Goal: Check status: Check status

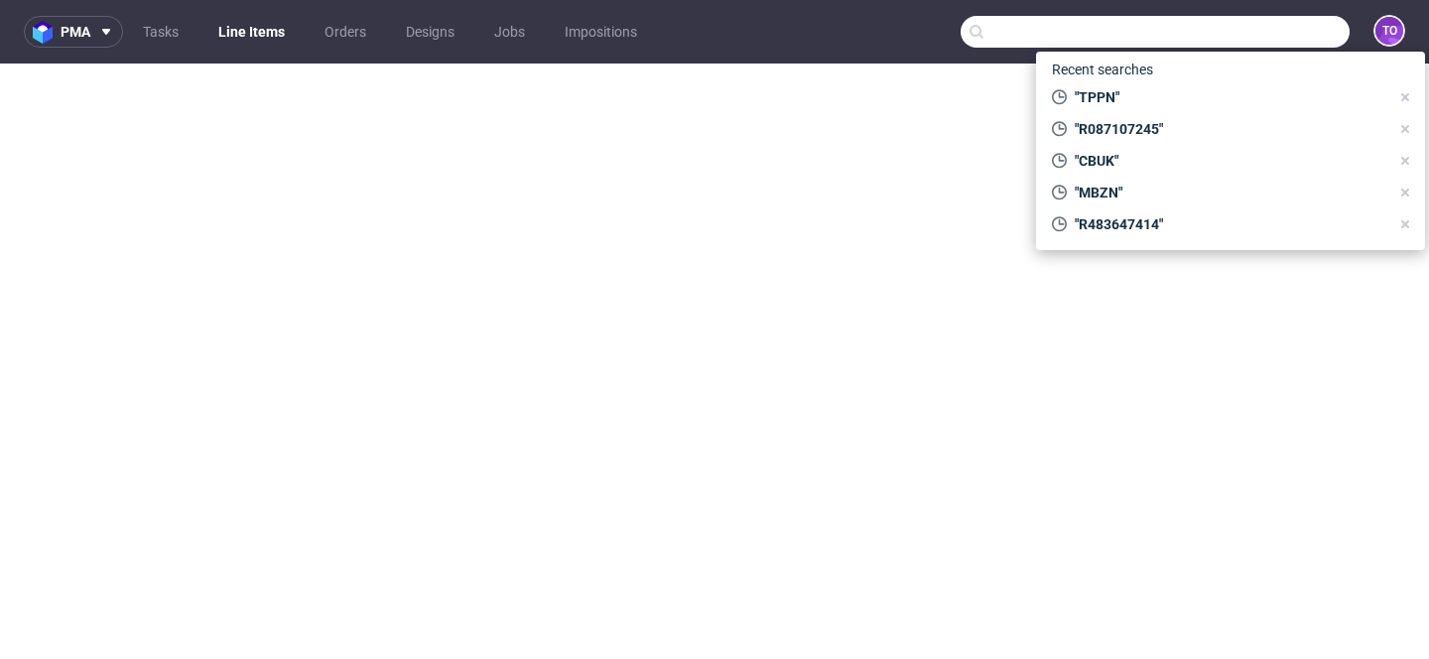
click at [1289, 16] on input "text" at bounding box center [1155, 32] width 389 height 32
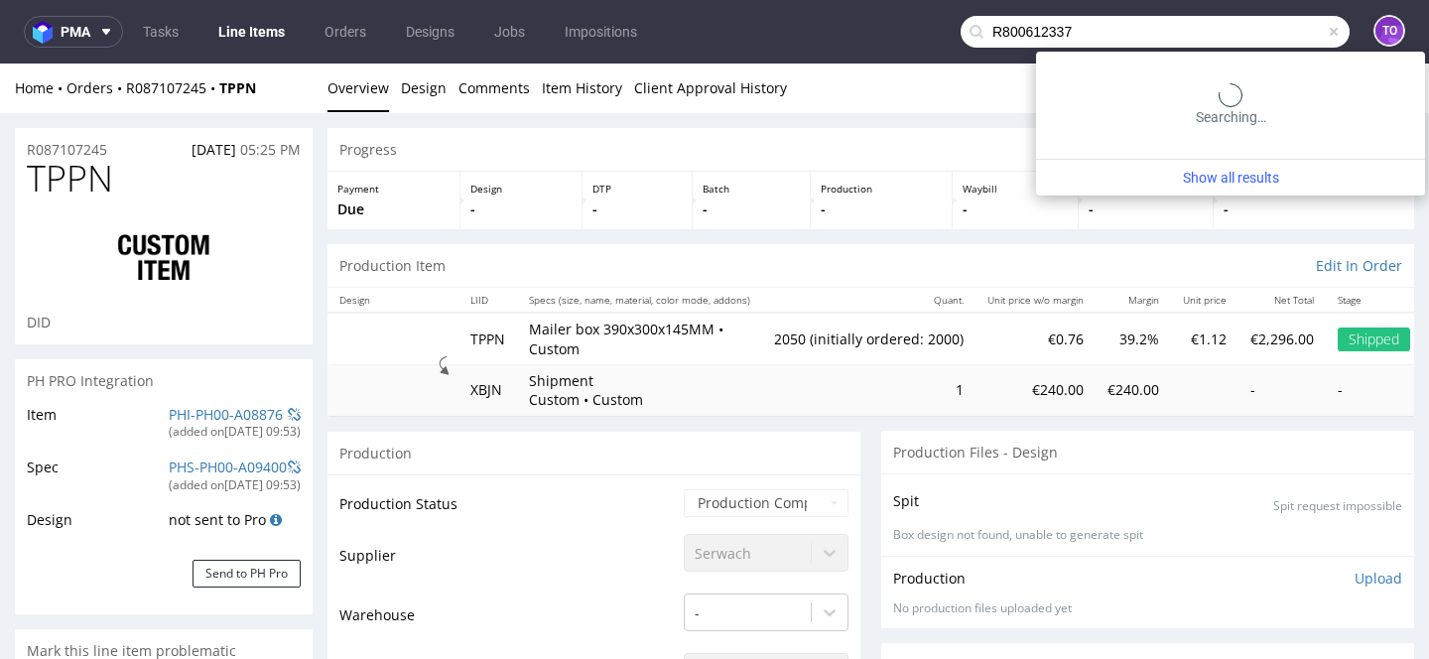
type input "R800612337"
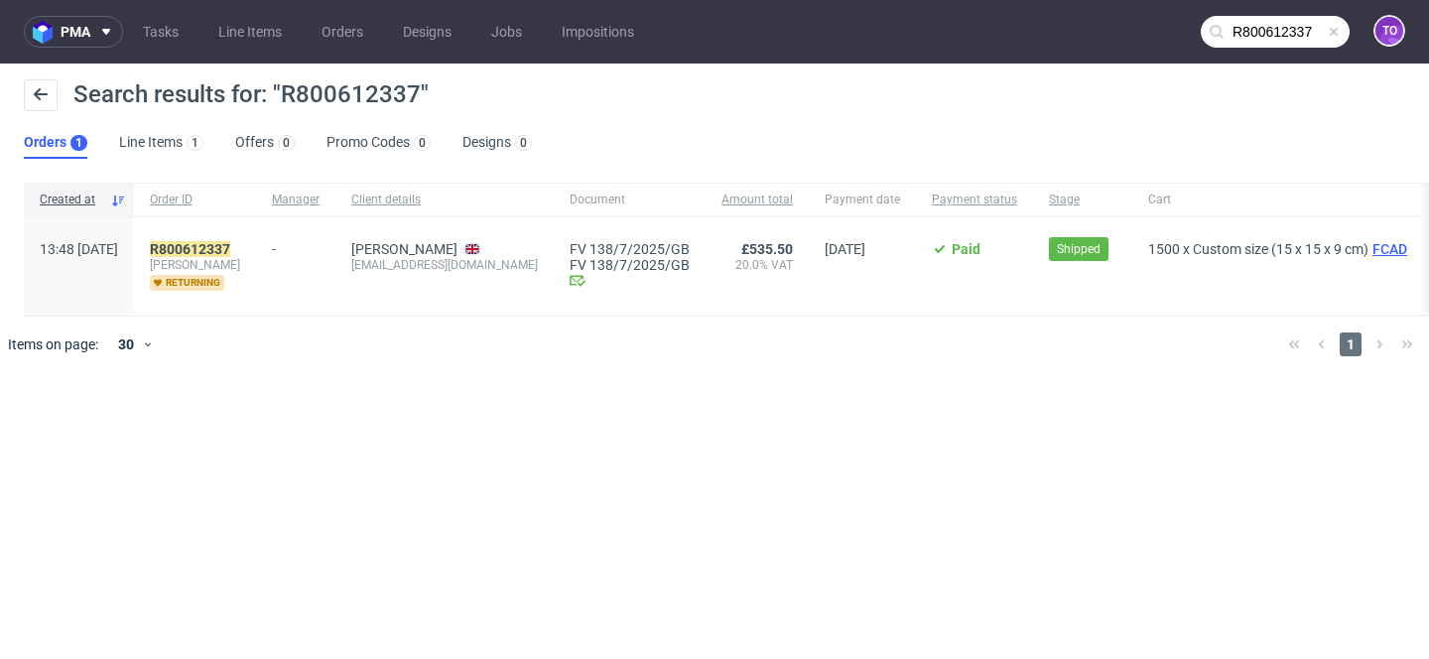
click at [1369, 251] on span "FCAD" at bounding box center [1390, 249] width 43 height 16
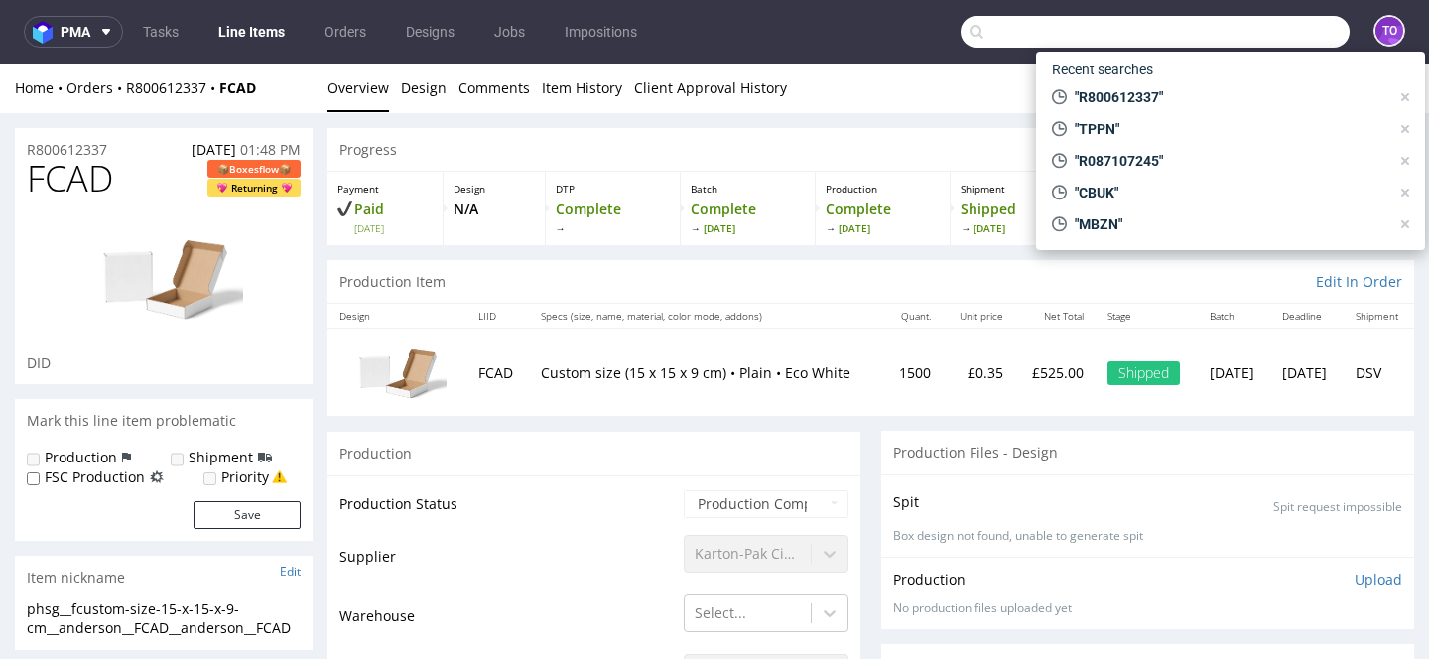
click at [1255, 18] on input "text" at bounding box center [1155, 32] width 389 height 32
paste input ""R095952224 ""
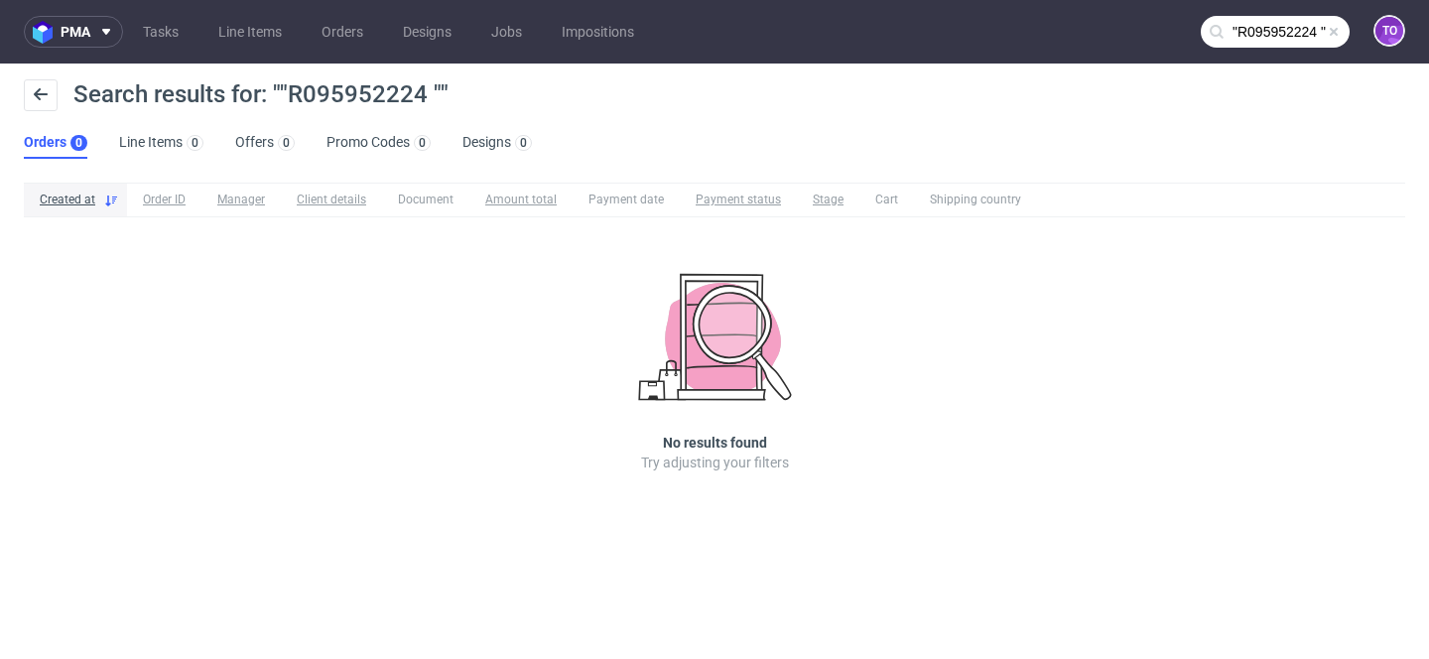
click at [1253, 29] on input ""R095952224 "" at bounding box center [1275, 32] width 149 height 32
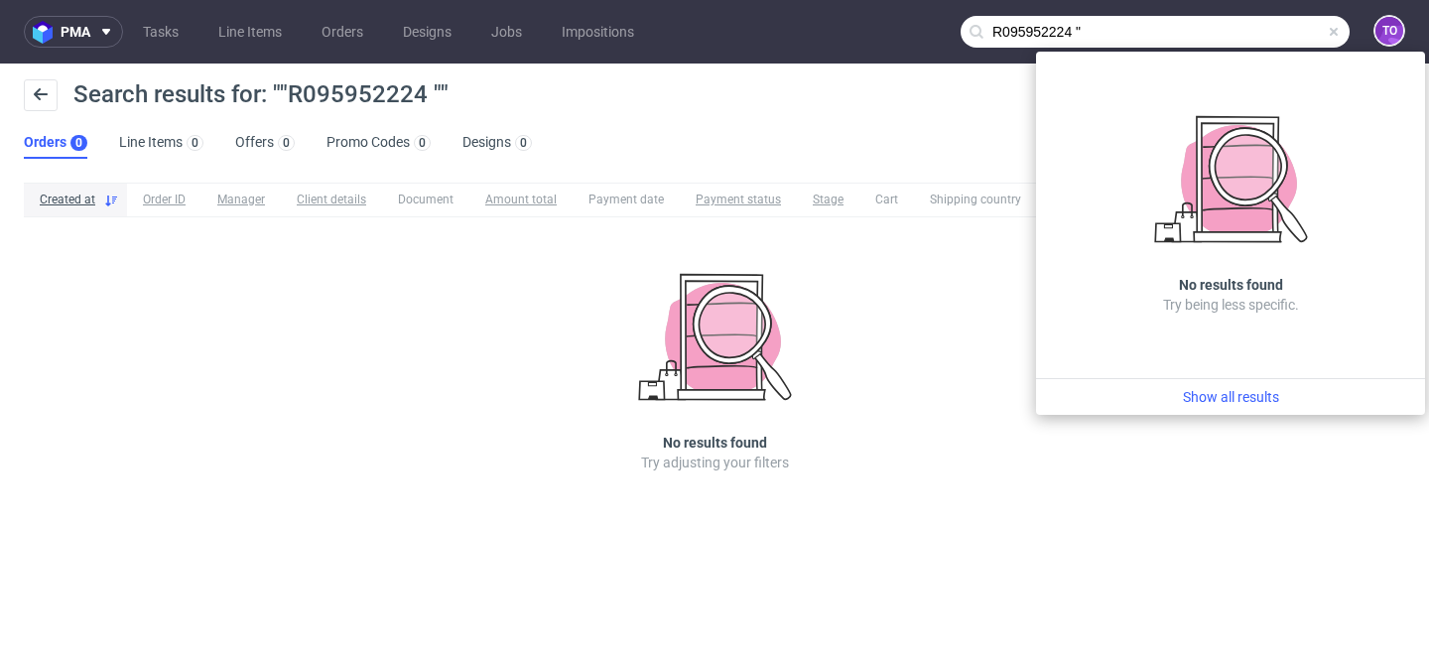
click at [1094, 22] on input "R095952224 "" at bounding box center [1155, 32] width 389 height 32
click at [1094, 28] on input "R095952224 "" at bounding box center [1155, 32] width 389 height 32
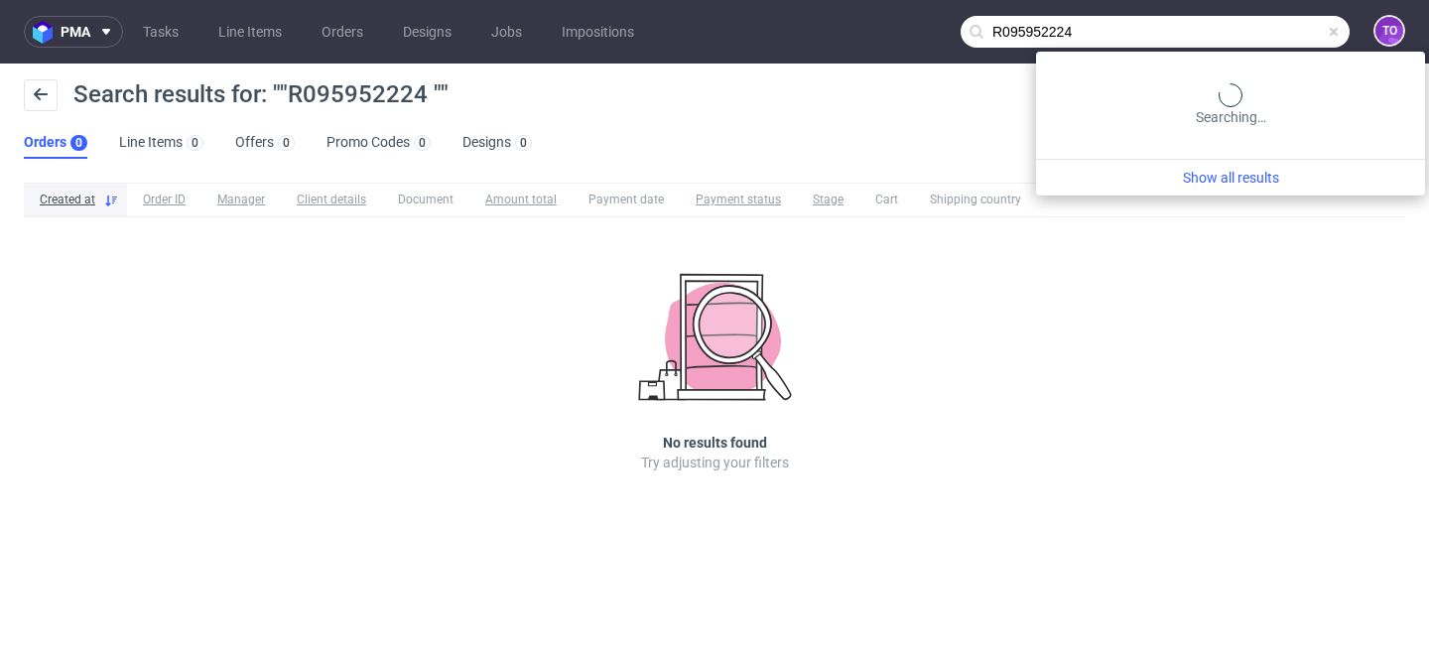
type input "R095952224"
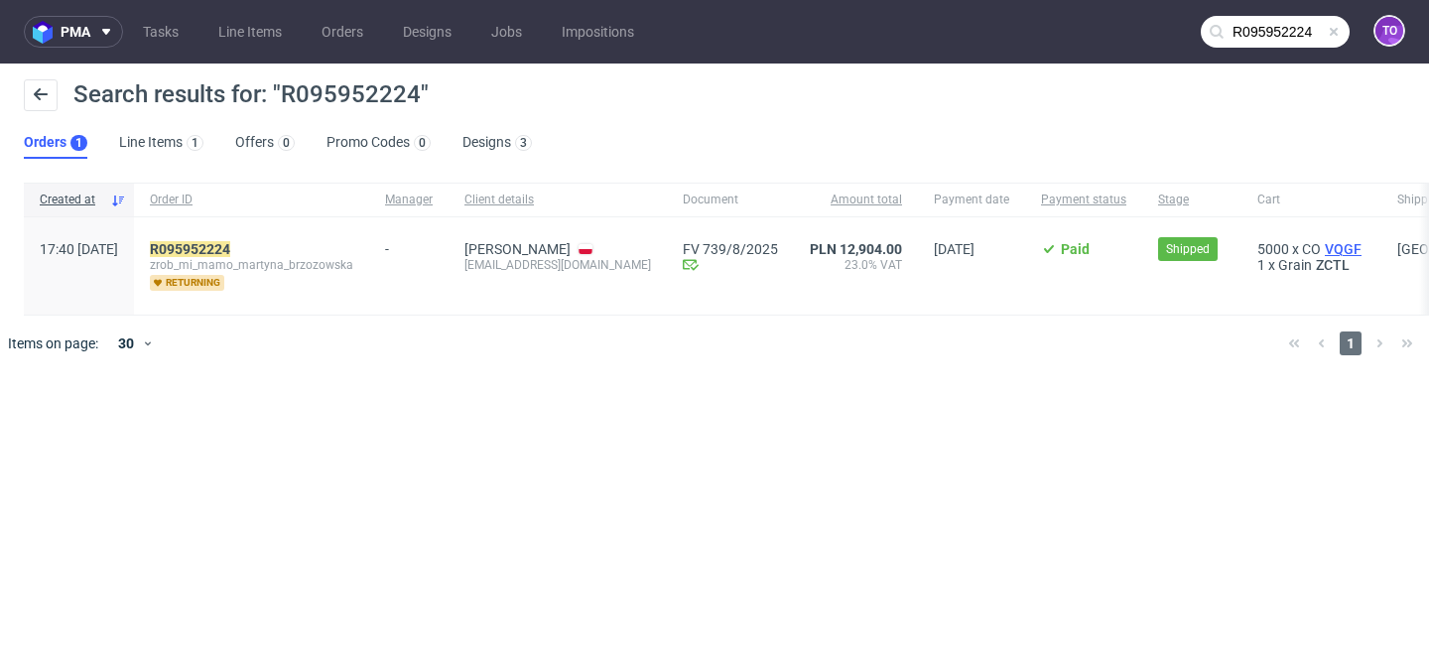
click at [1353, 247] on span "VQGF" at bounding box center [1343, 249] width 45 height 16
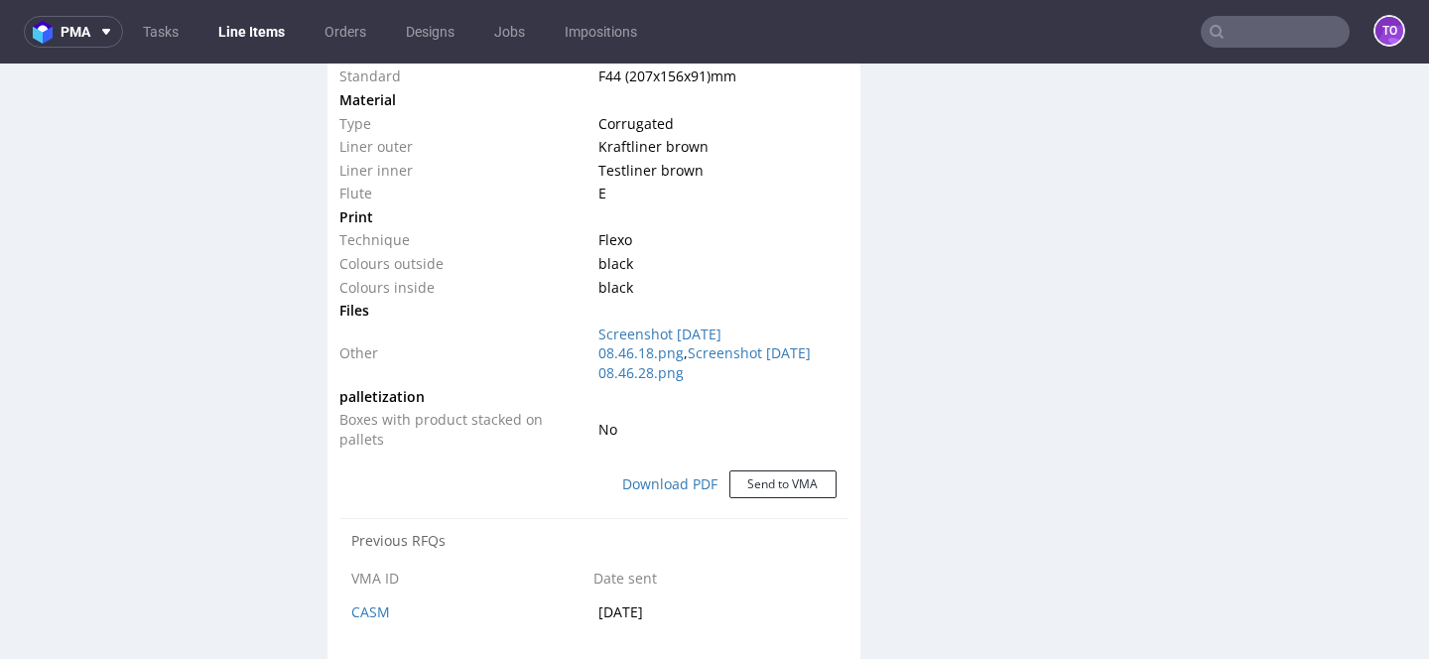
scroll to position [1777, 0]
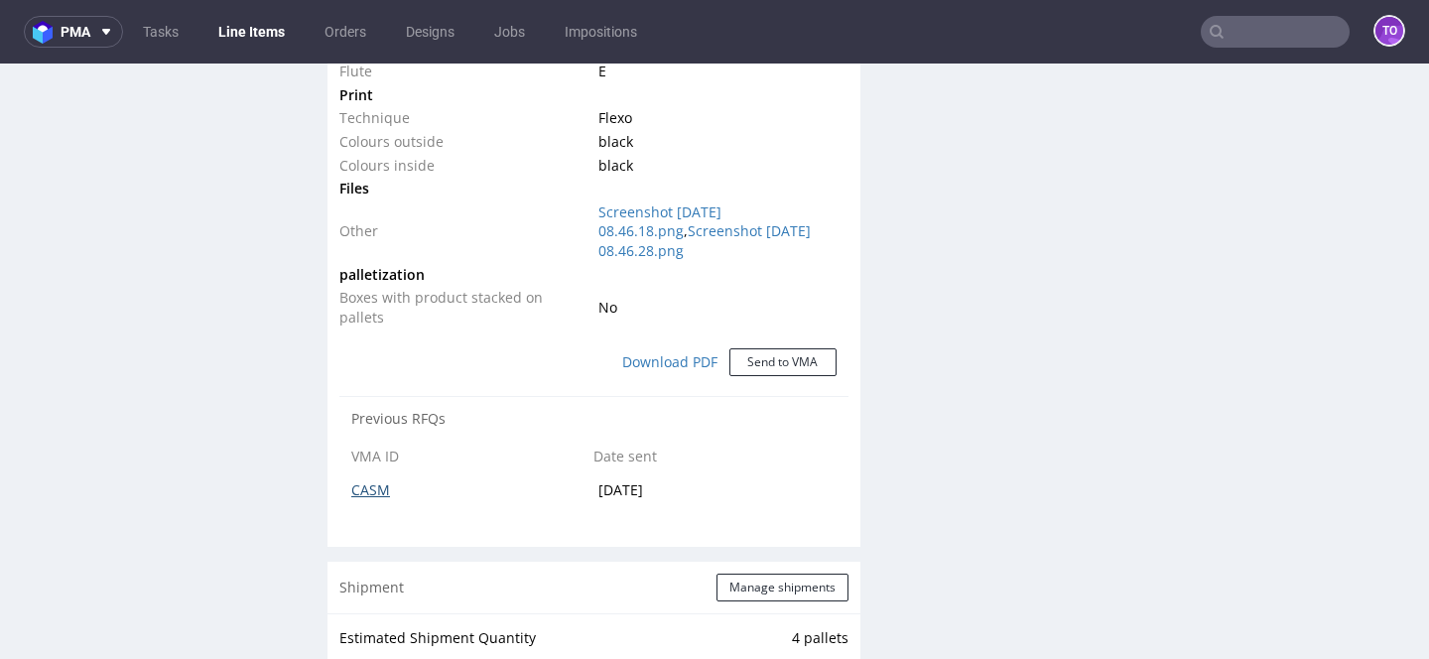
click at [372, 480] on link "CASM" at bounding box center [370, 489] width 39 height 19
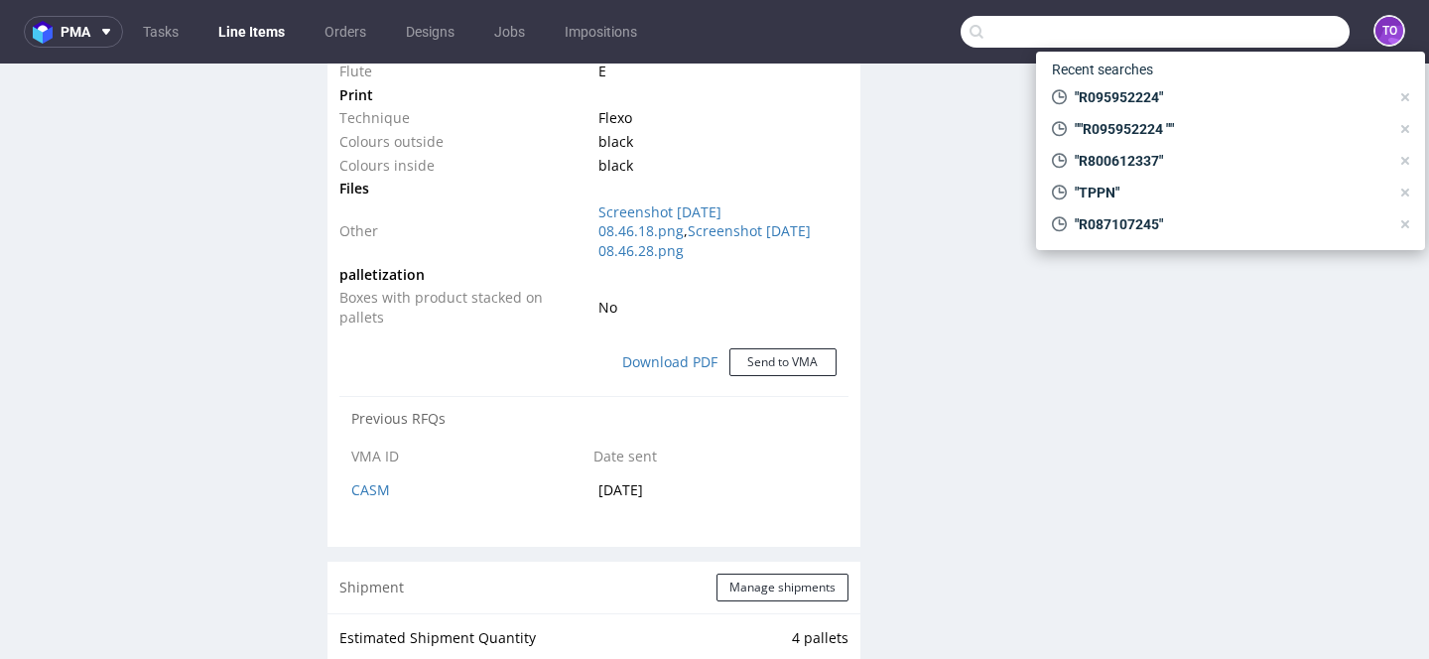
click at [1244, 36] on input "text" at bounding box center [1155, 32] width 389 height 32
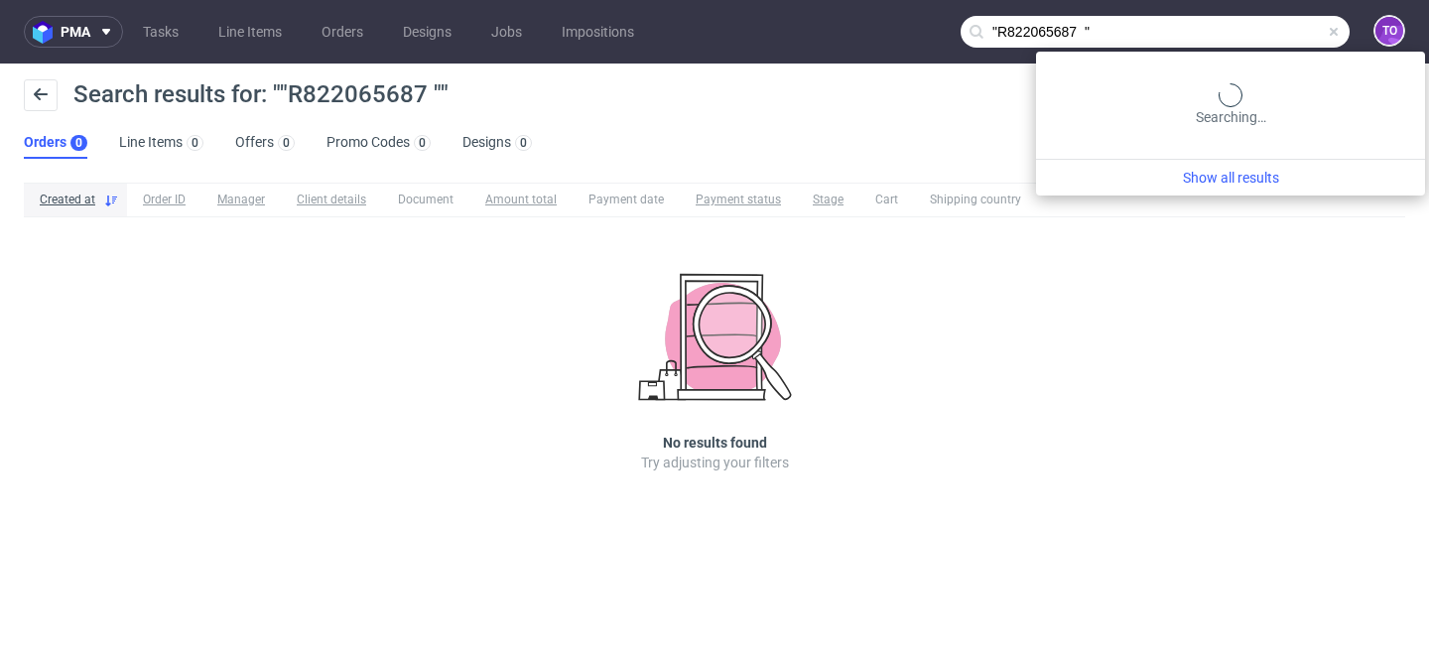
click at [1256, 29] on input ""R822065687 "" at bounding box center [1155, 32] width 389 height 32
click at [1214, 36] on input ""R822065687 "" at bounding box center [1155, 32] width 389 height 32
type input "R822065687"
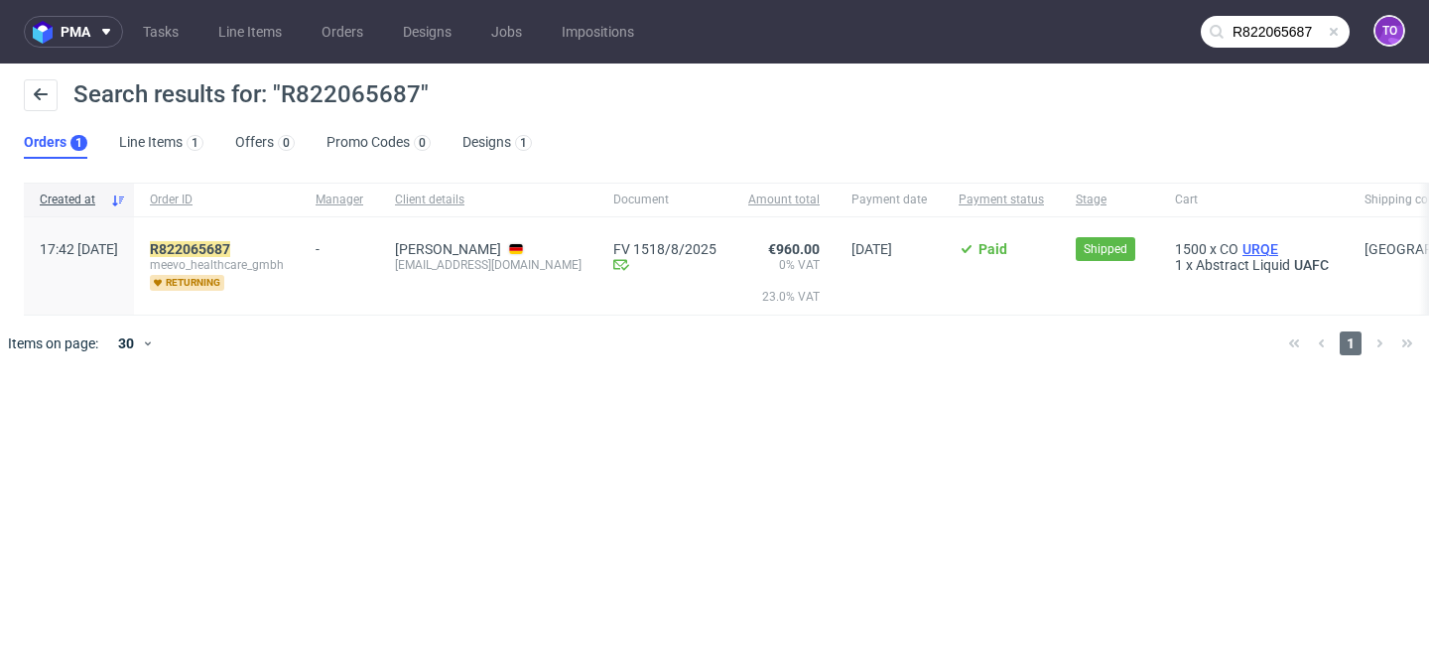
click at [1243, 254] on span "URQE" at bounding box center [1261, 249] width 44 height 16
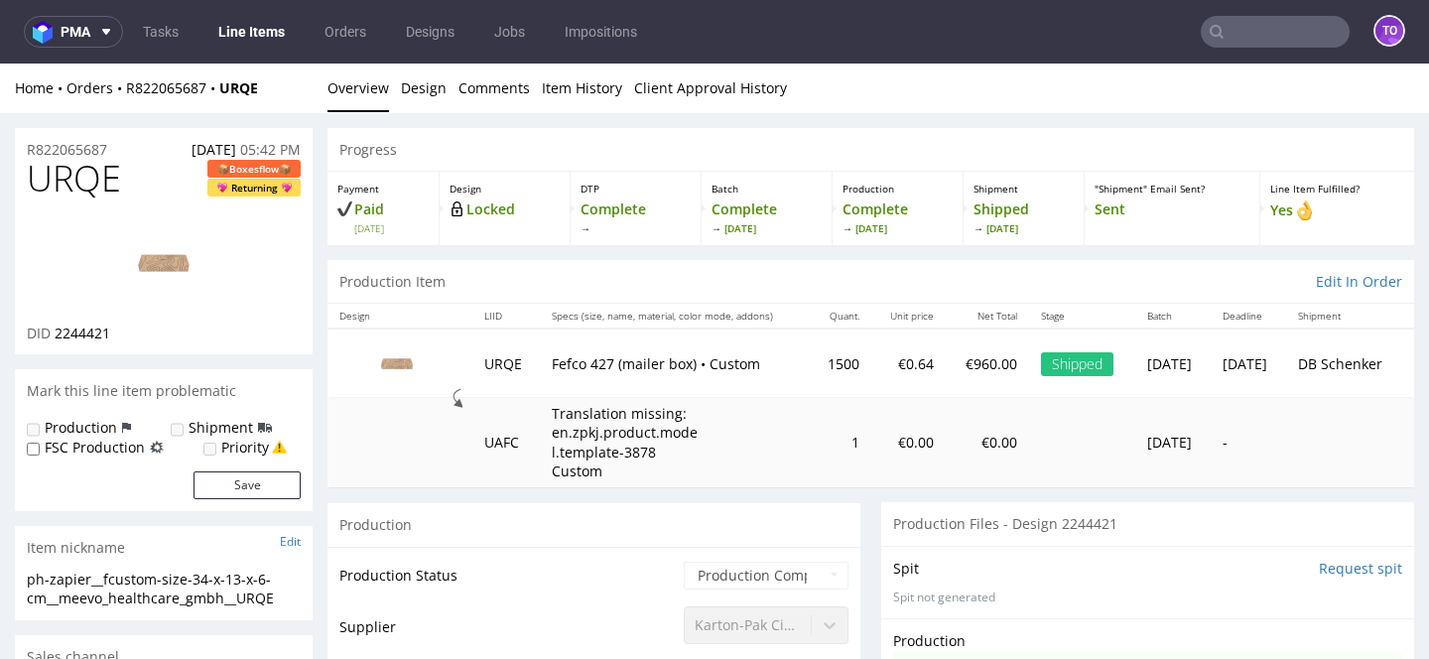
click at [1290, 39] on input "text" at bounding box center [1275, 32] width 149 height 32
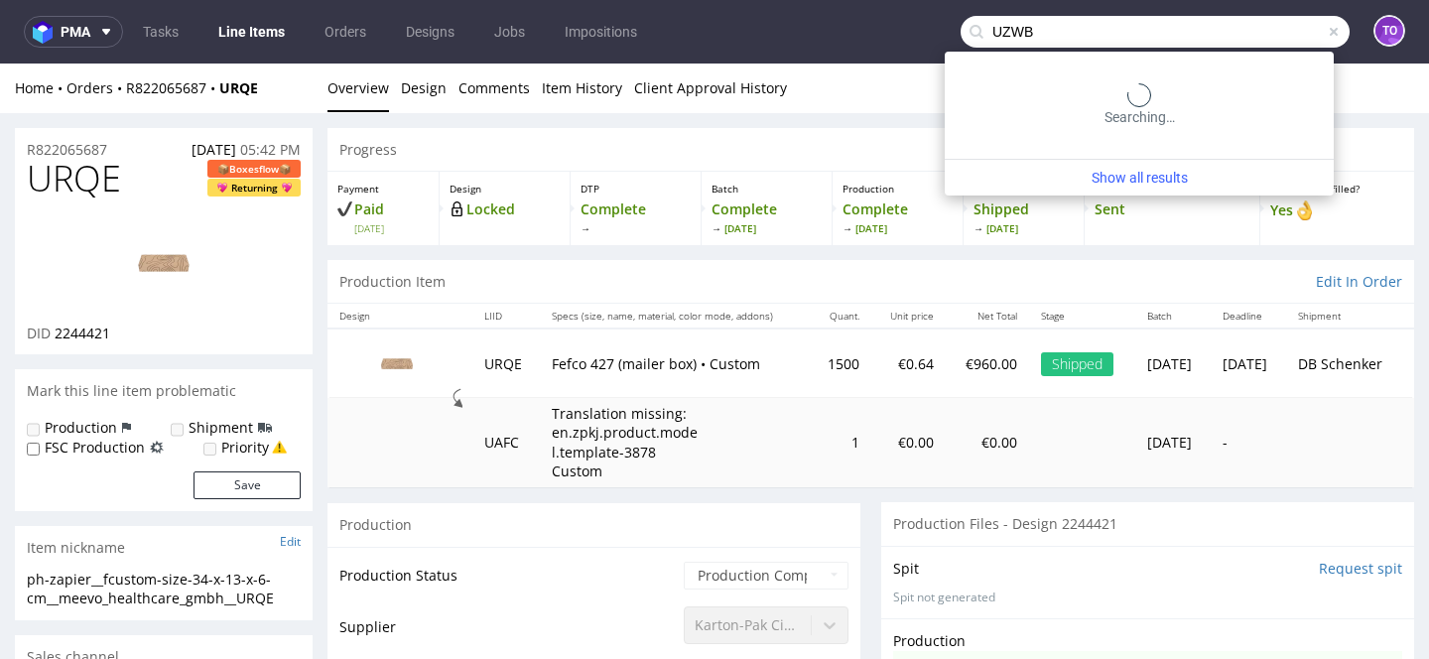
type input "UZWB"
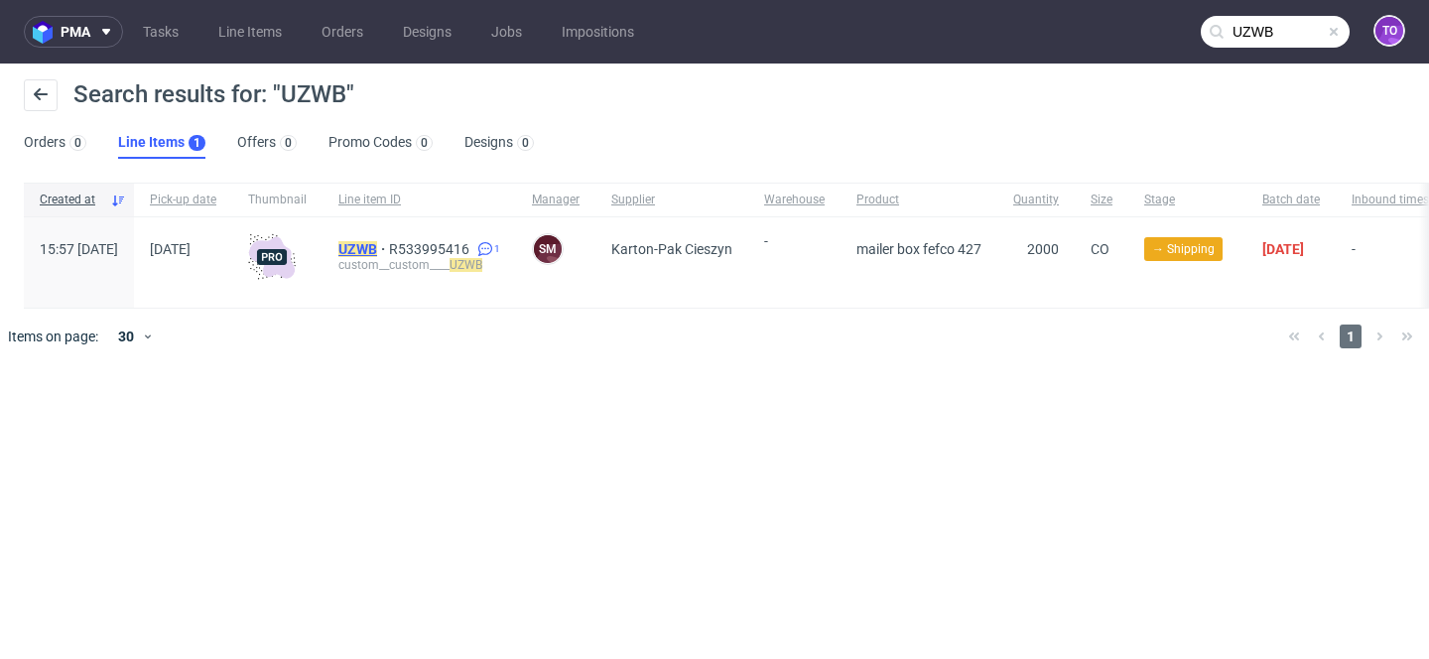
click at [377, 248] on mark "UZWB" at bounding box center [357, 249] width 39 height 16
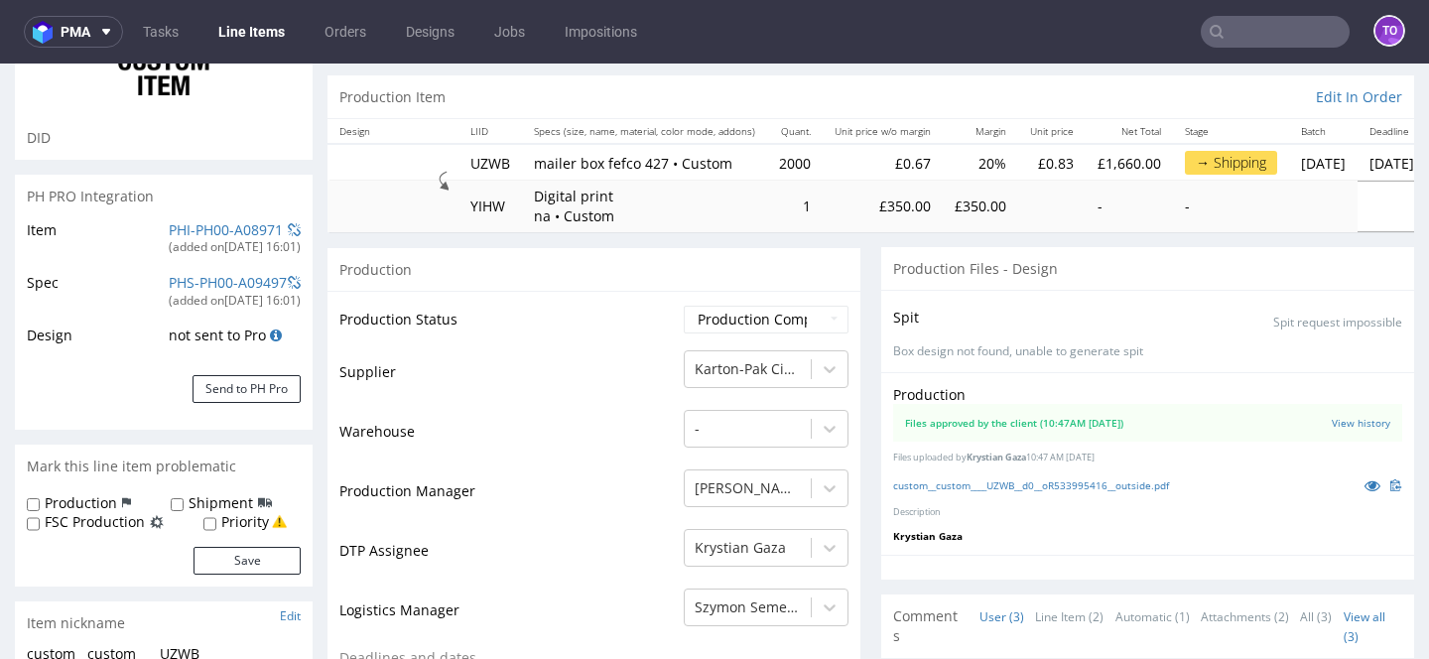
scroll to position [170, 0]
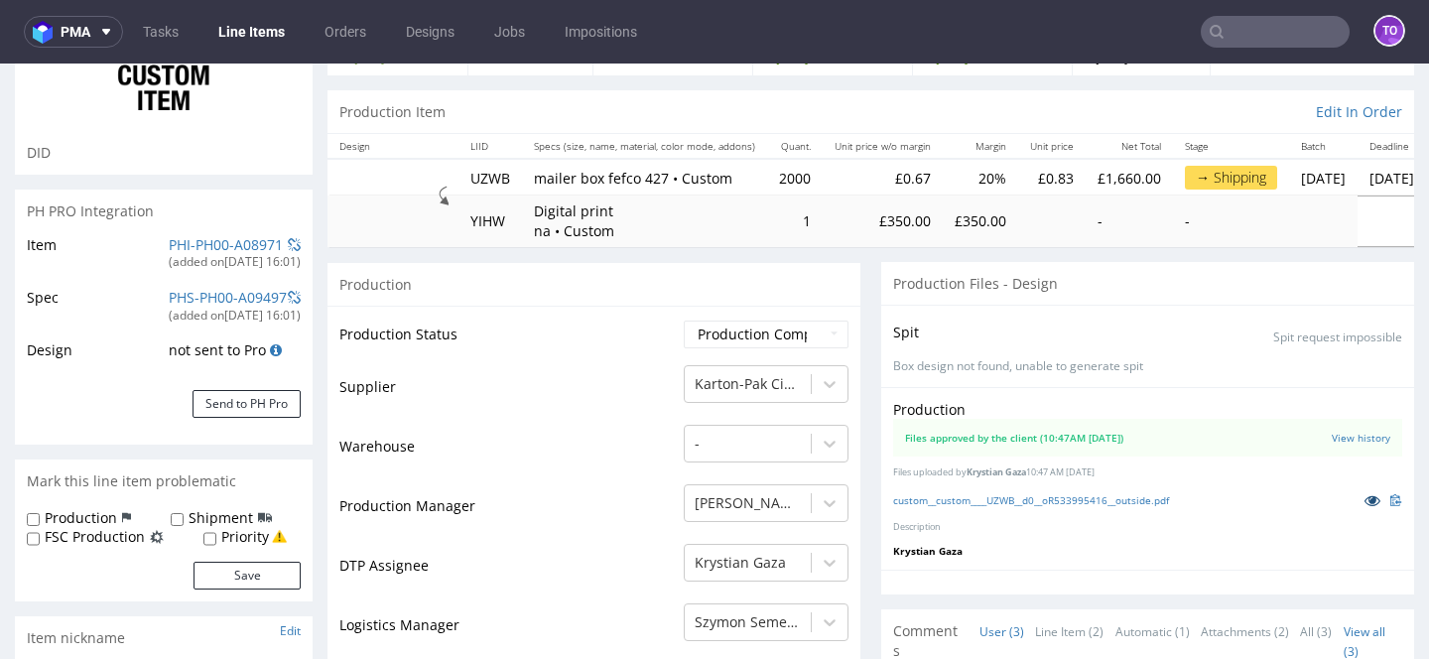
click at [1365, 497] on icon at bounding box center [1373, 500] width 16 height 14
click at [1275, 26] on input "text" at bounding box center [1275, 32] width 149 height 32
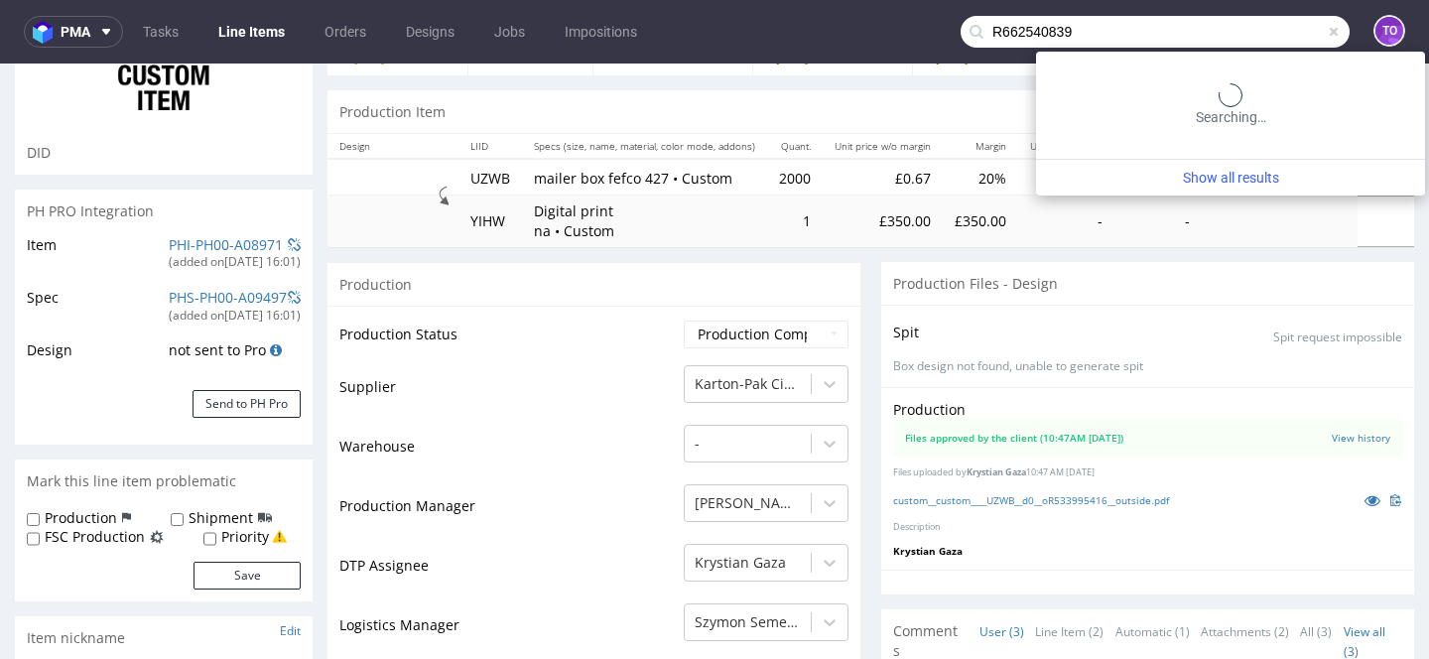
type input "R662540839"
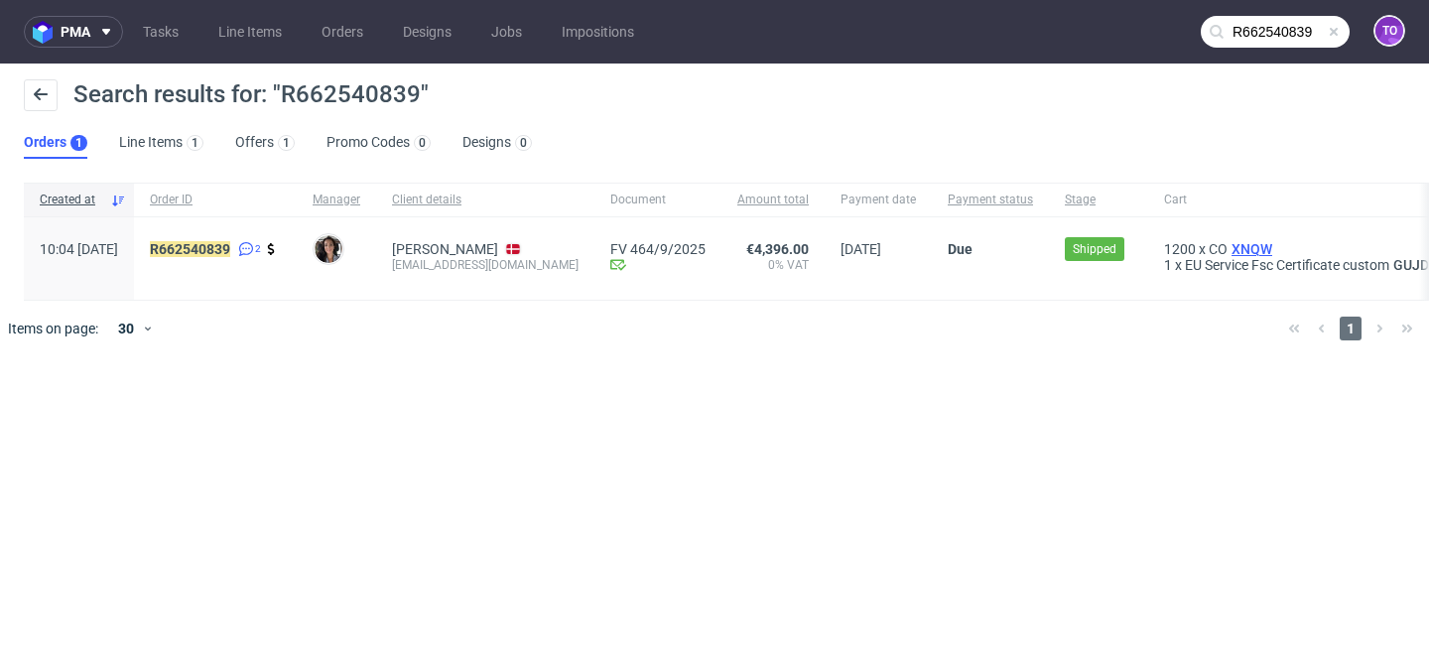
click at [1228, 246] on span "XNQW" at bounding box center [1252, 249] width 49 height 16
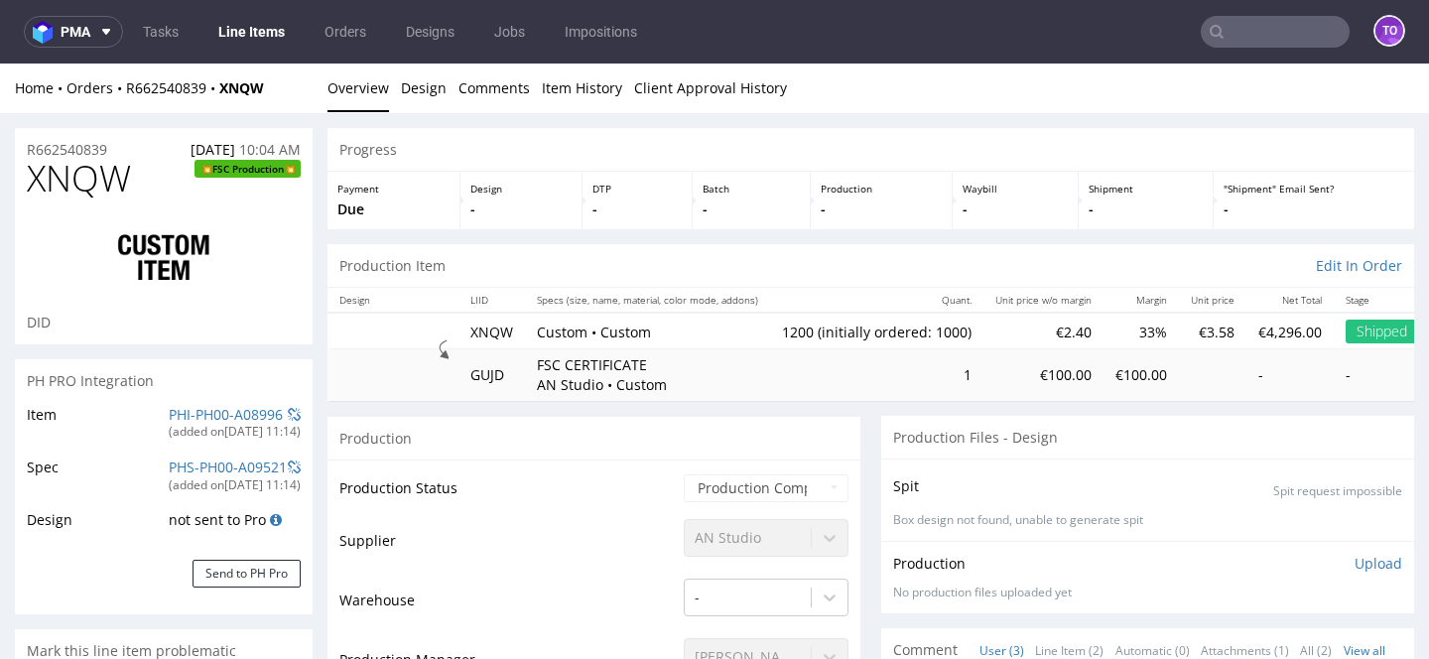
select select "in_progress"
type input "1200"
click at [1296, 37] on input "text" at bounding box center [1275, 32] width 149 height 32
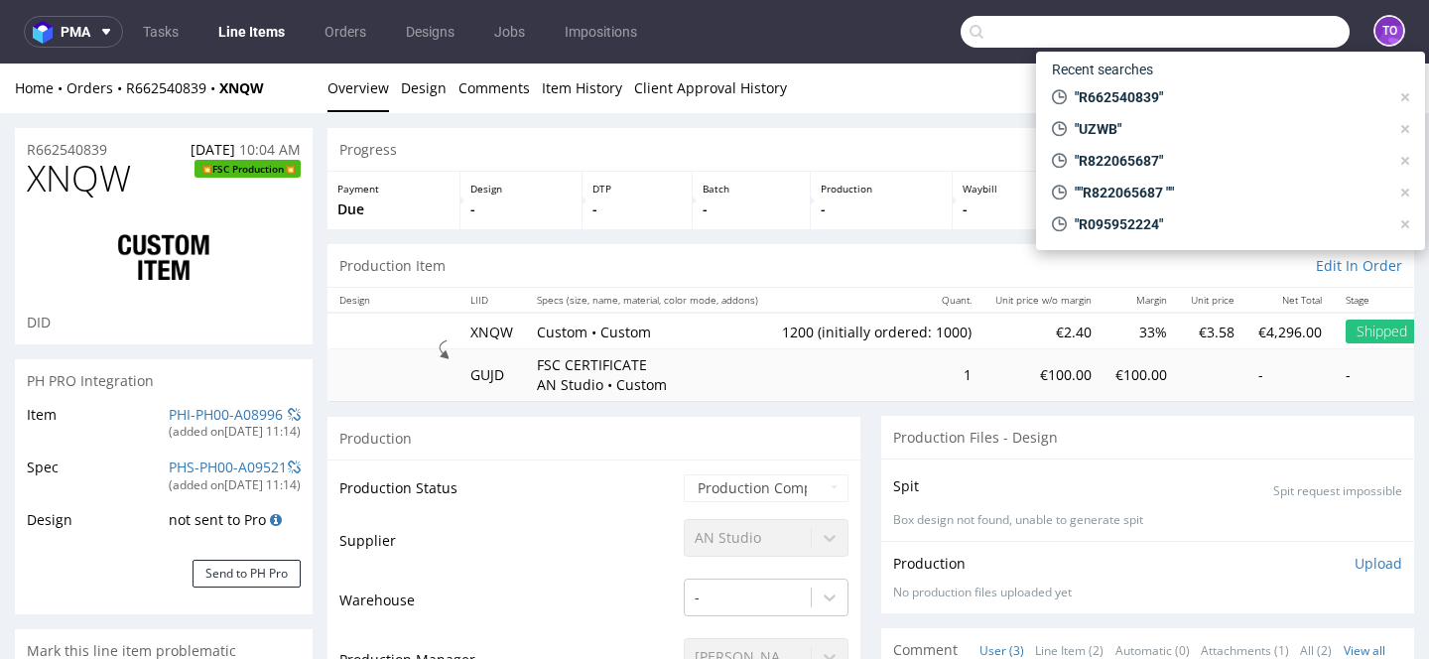
paste input "R554824014"
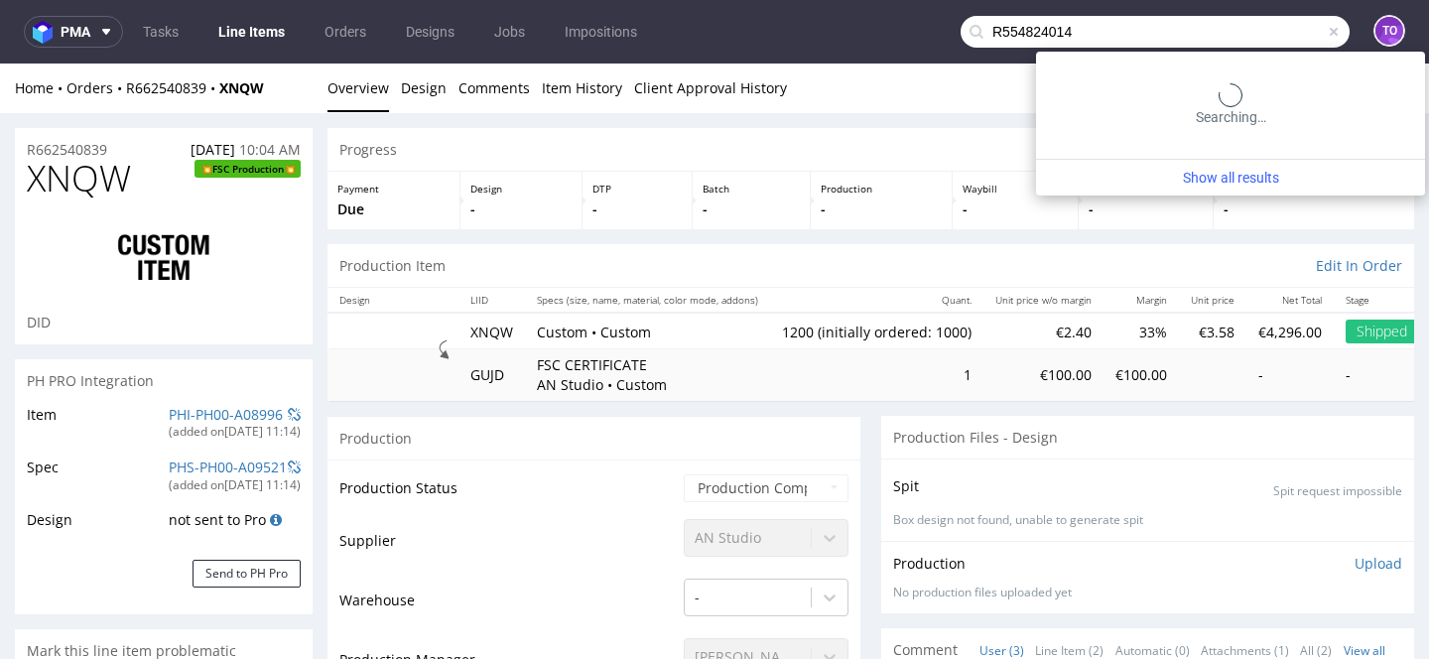
type input "R554824014"
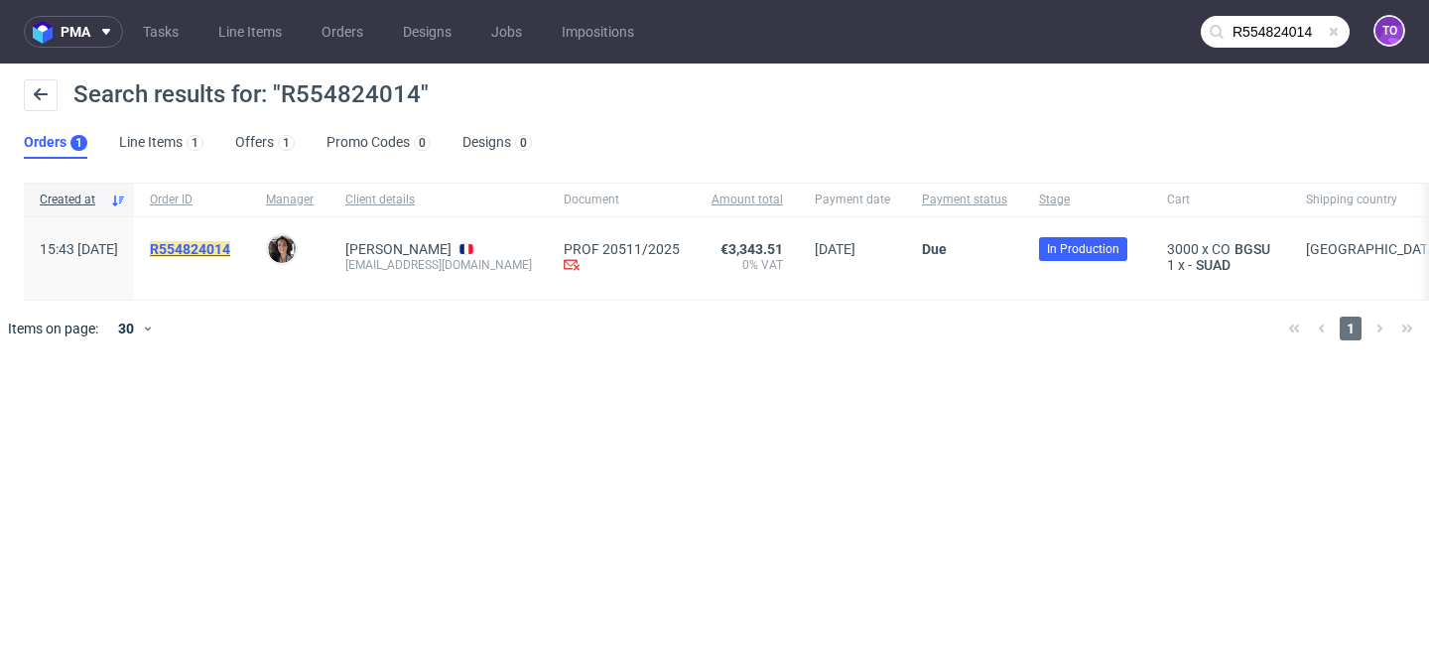
click at [230, 249] on mark "R554824014" at bounding box center [190, 249] width 80 height 16
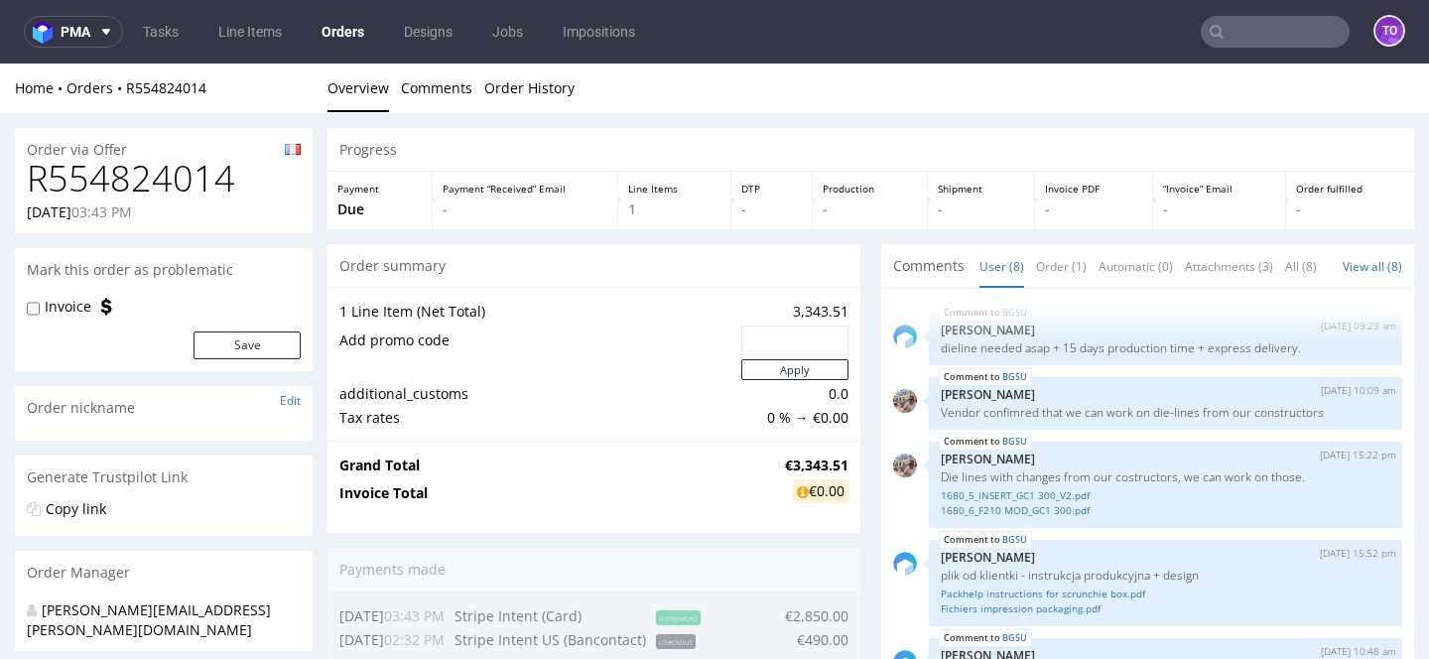
scroll to position [249, 0]
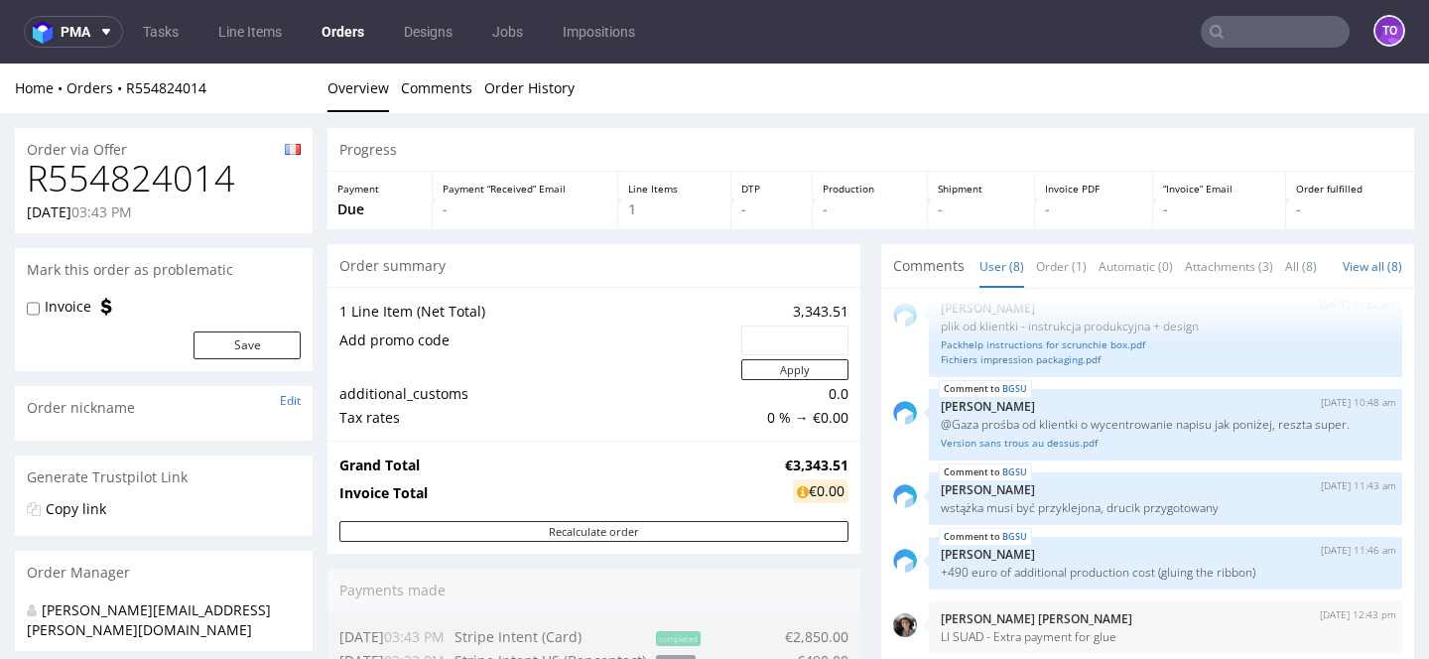
click at [1294, 28] on input "text" at bounding box center [1275, 32] width 149 height 32
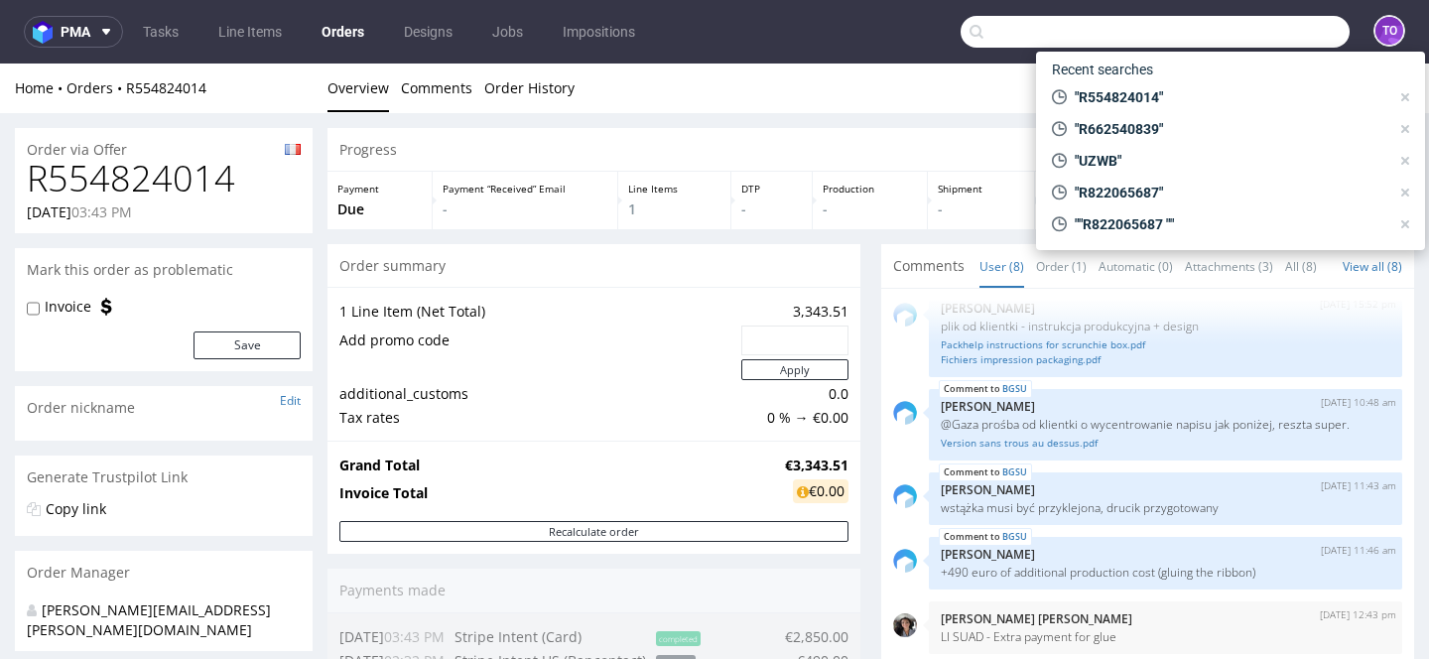
paste input ""R942075270 ""
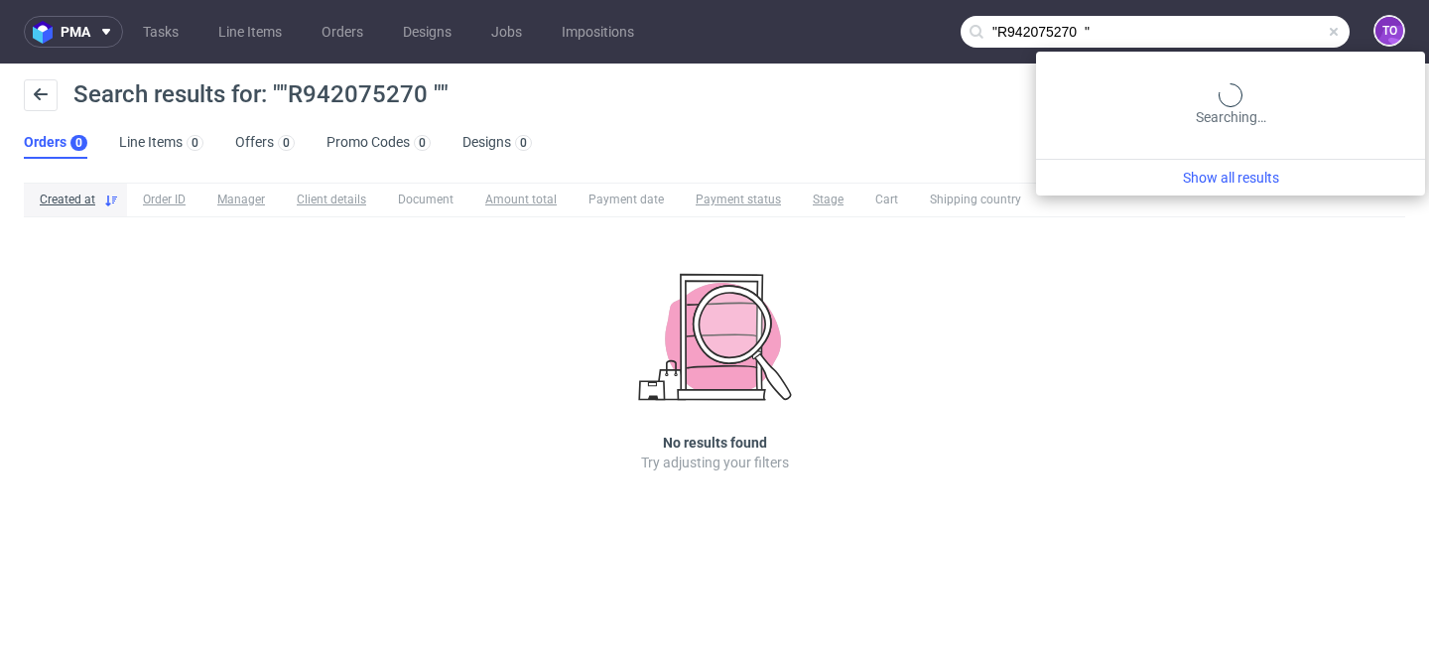
click at [1287, 25] on input ""R942075270 "" at bounding box center [1155, 32] width 389 height 32
click at [1243, 40] on input ""R942075270 "" at bounding box center [1155, 32] width 389 height 32
type input "R942075270"
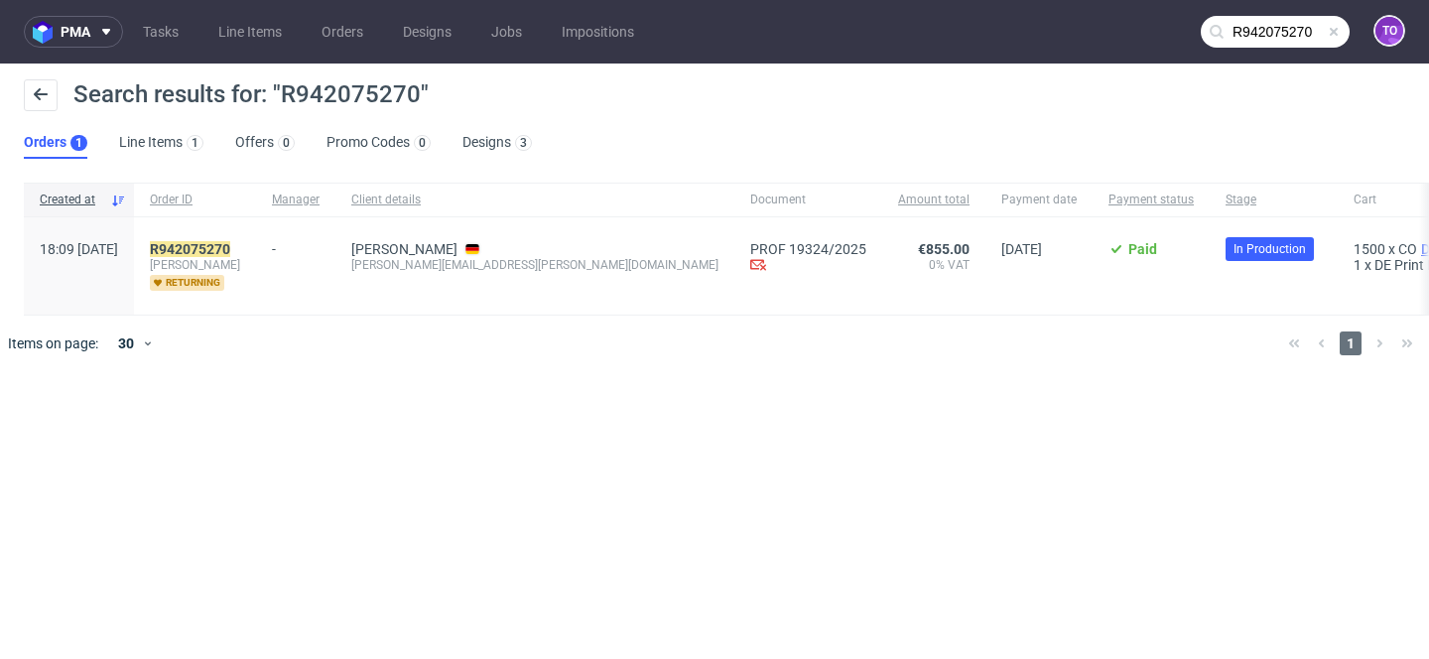
click at [1417, 244] on span "DQYB" at bounding box center [1439, 249] width 45 height 16
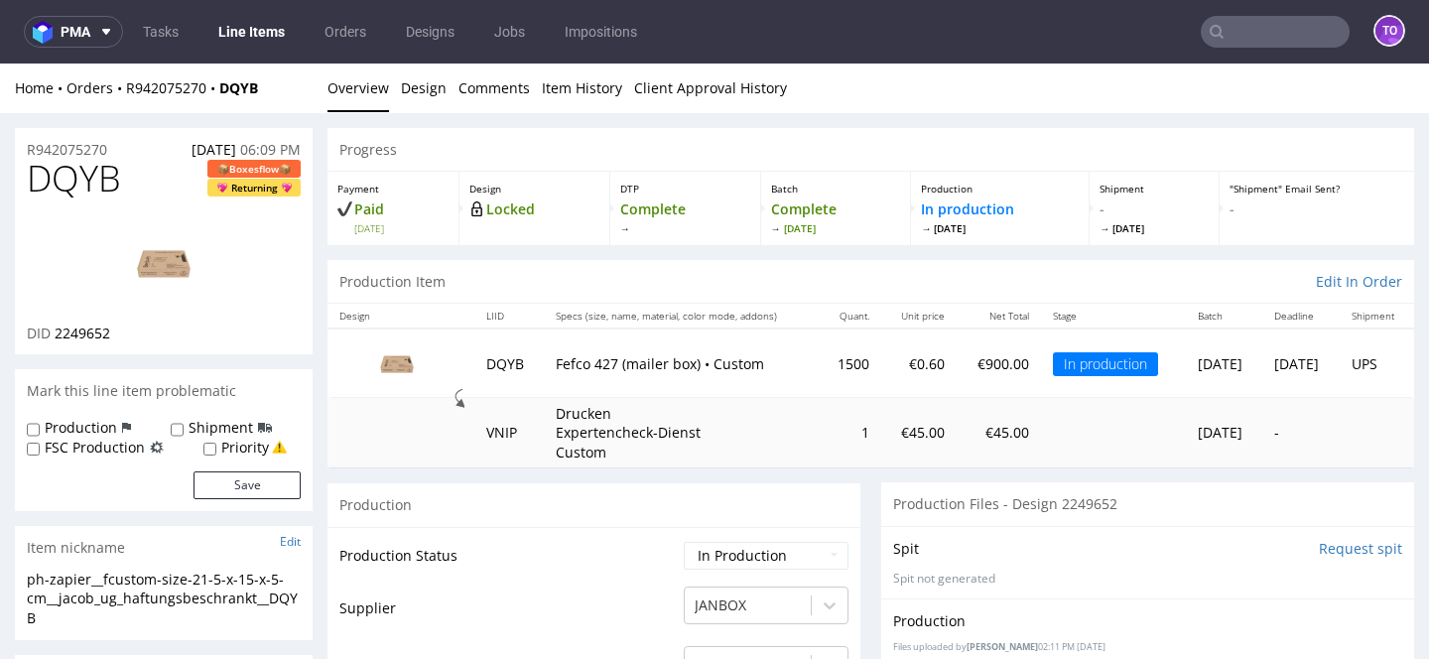
scroll to position [12, 0]
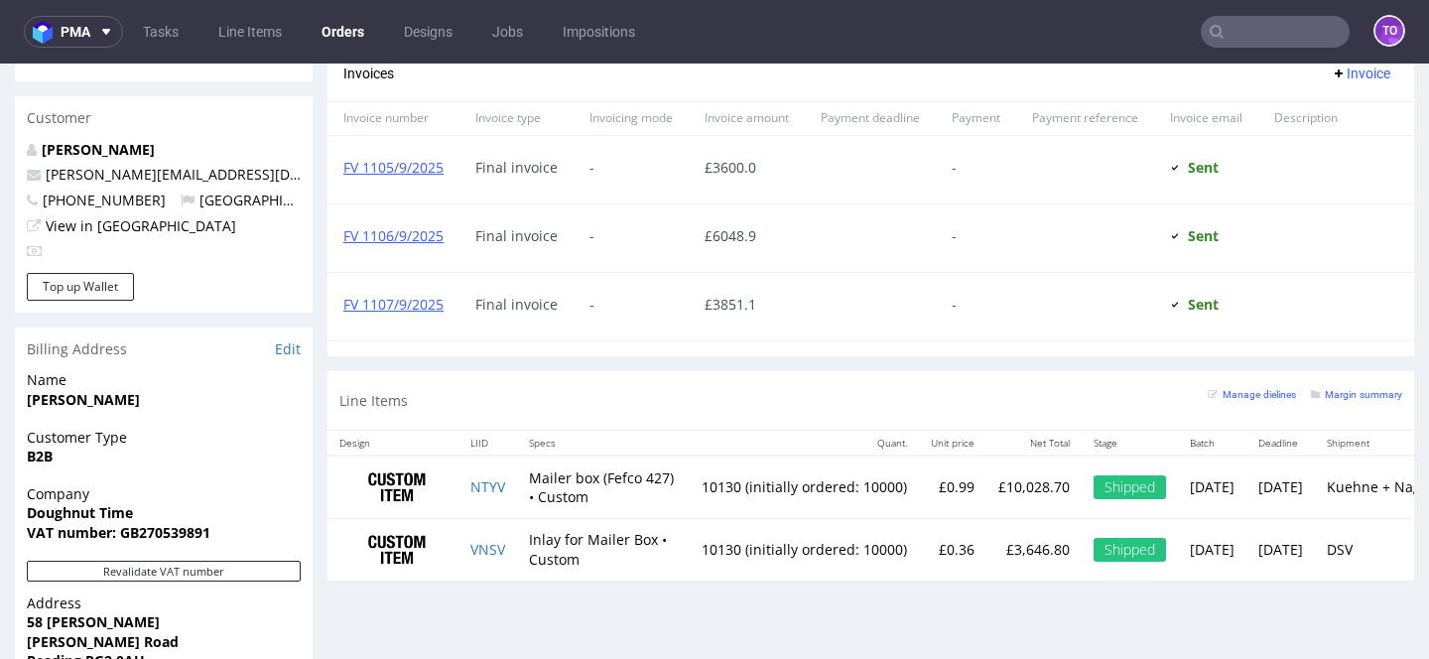
scroll to position [1171, 0]
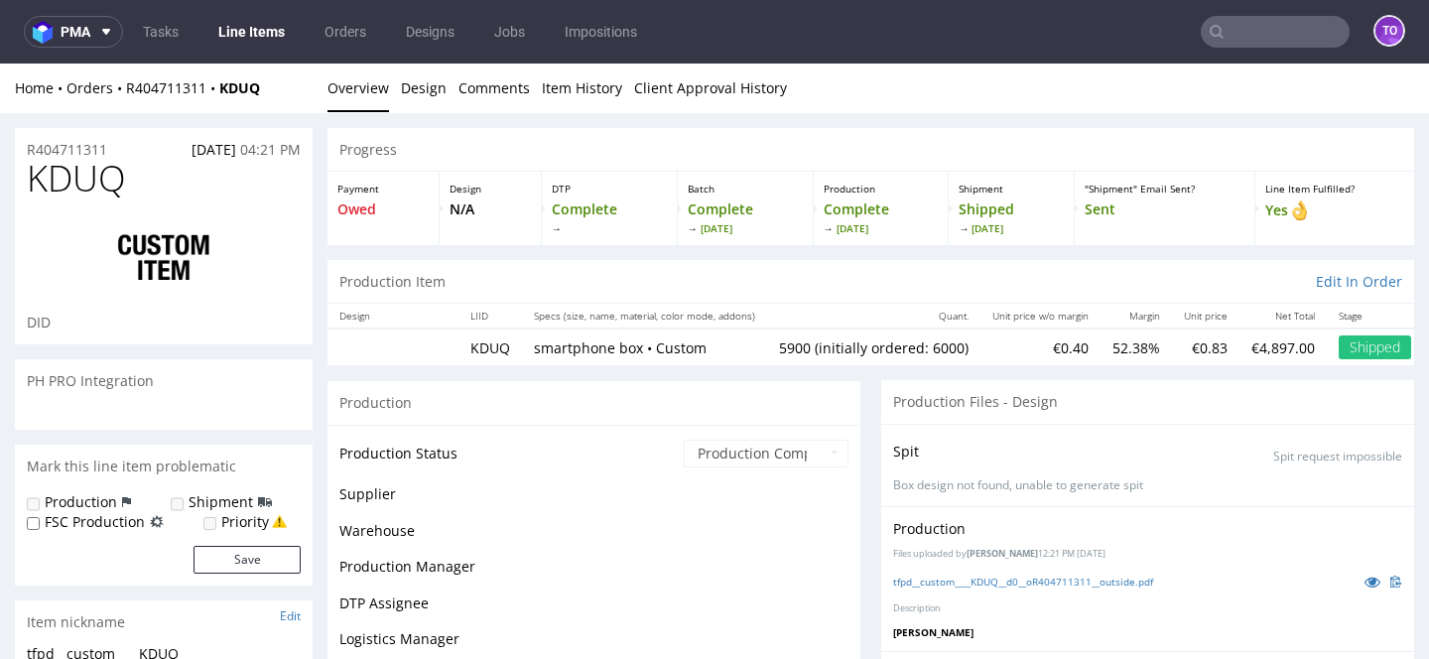
scroll to position [310, 0]
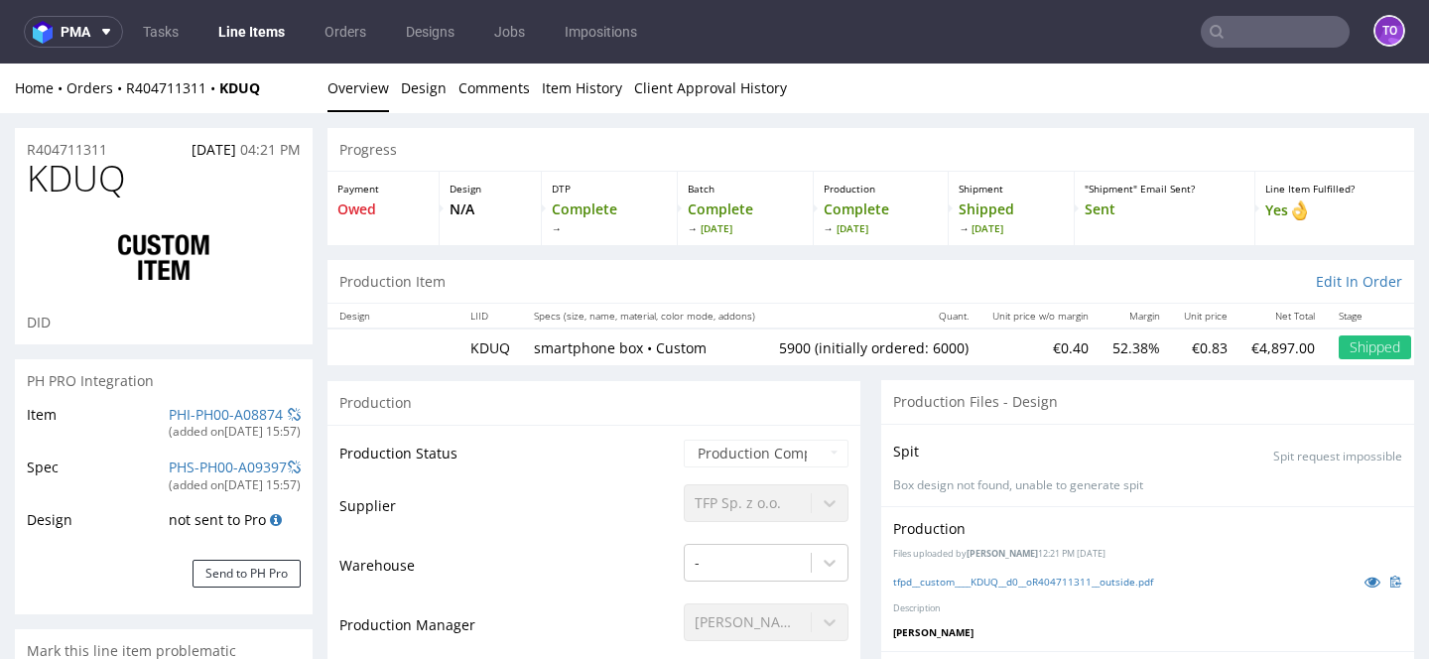
select select "in_progress"
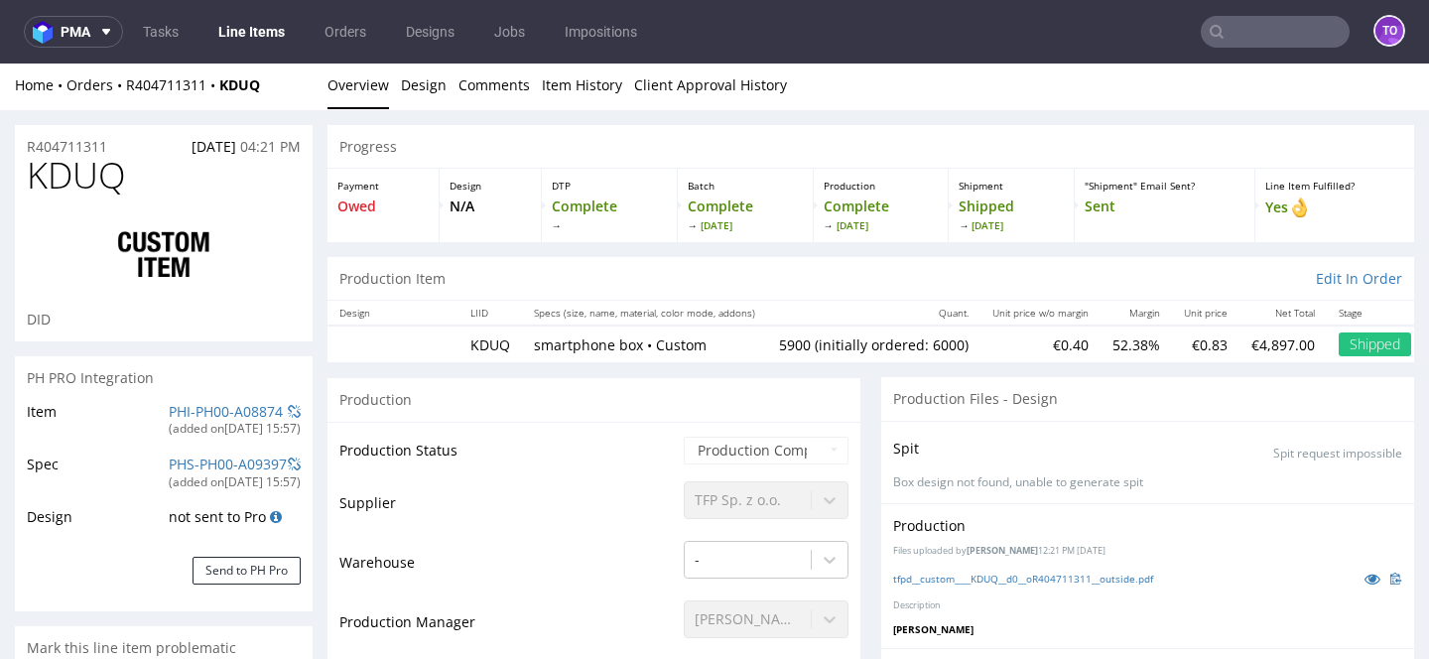
scroll to position [0, 0]
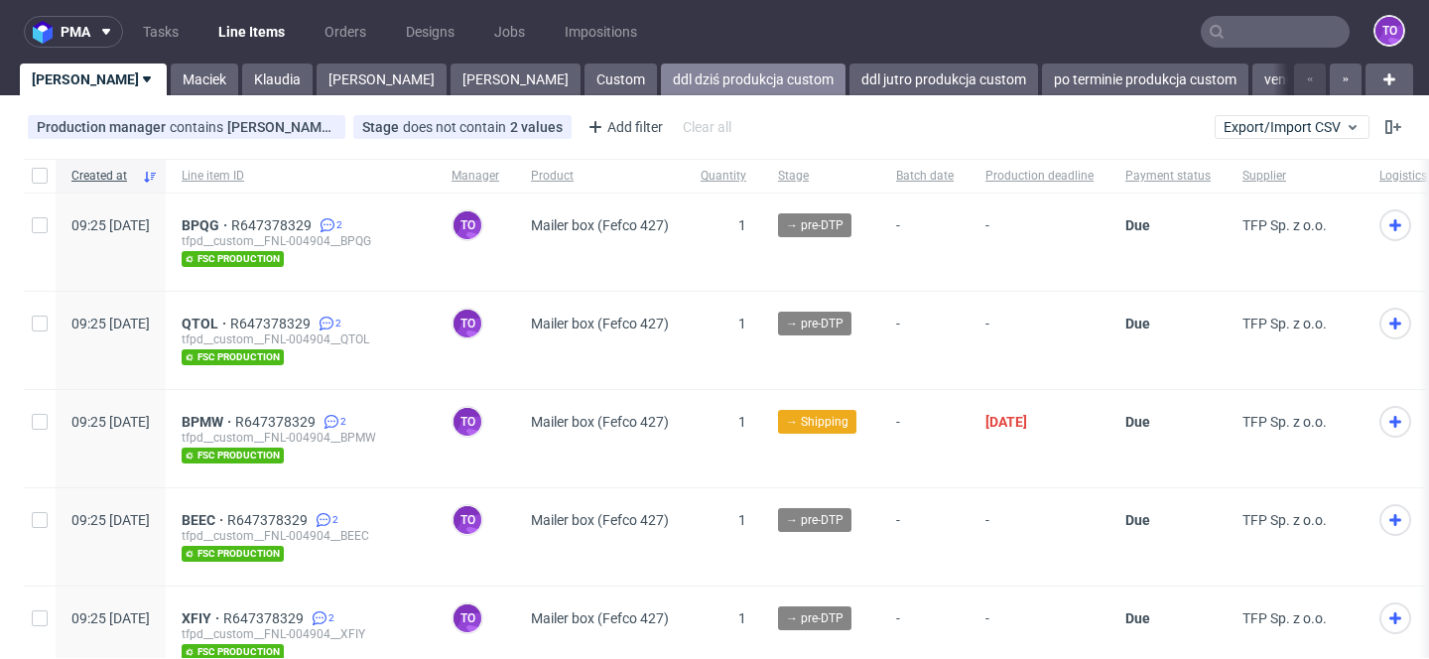
click at [661, 78] on link "ddl dziś produkcja custom" at bounding box center [753, 80] width 185 height 32
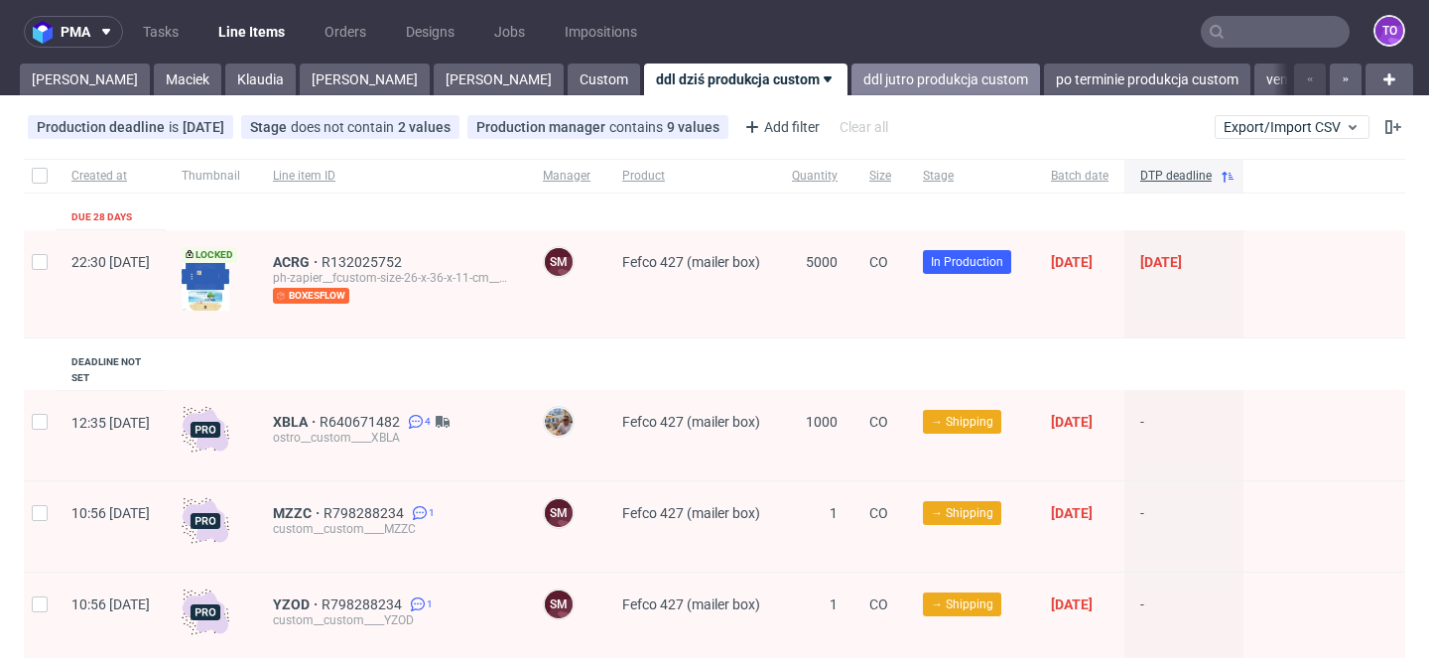
click at [851, 80] on link "ddl jutro produkcja custom" at bounding box center [945, 80] width 189 height 32
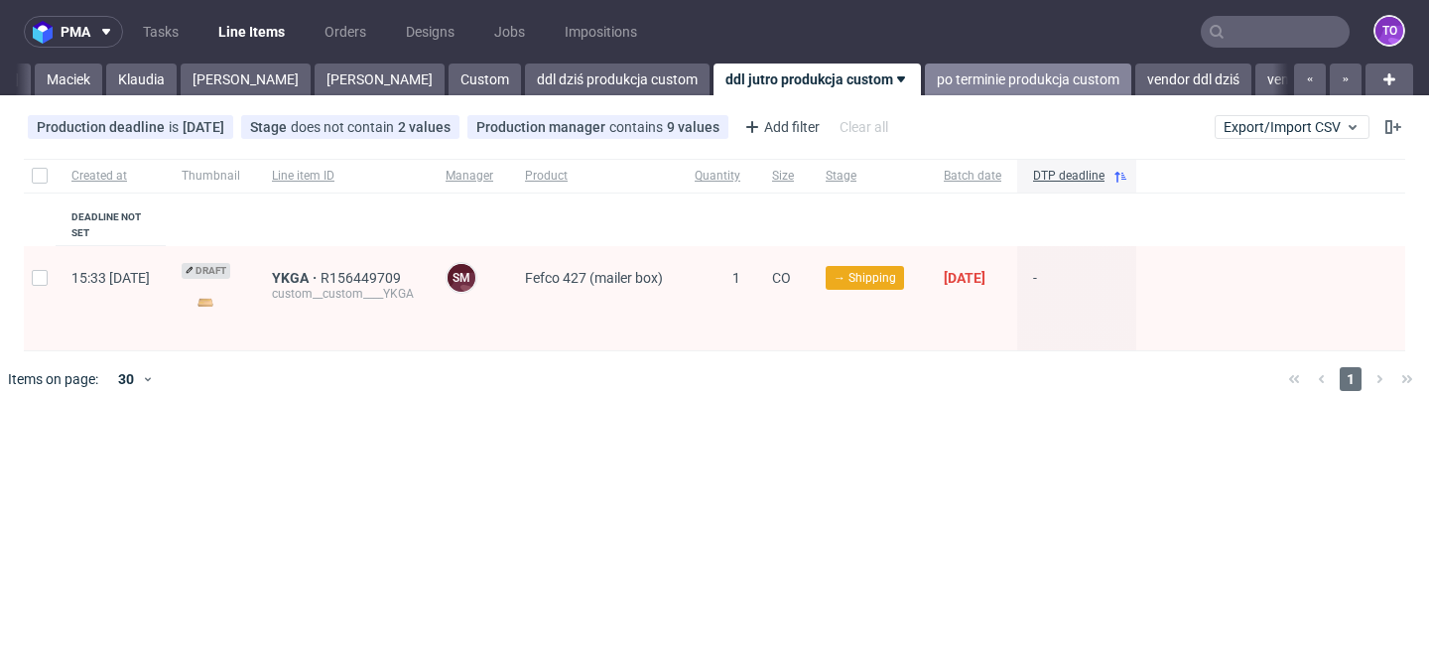
click at [925, 75] on link "po terminie produkcja custom" at bounding box center [1028, 80] width 206 height 32
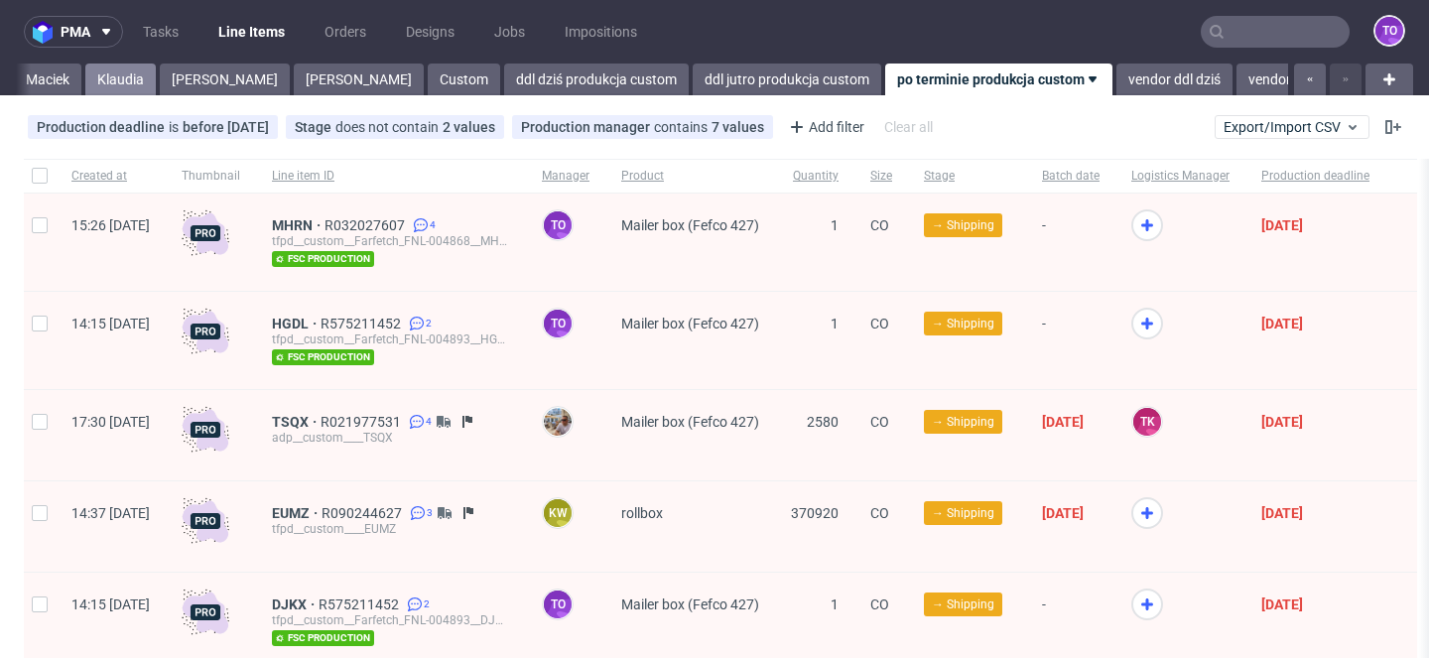
click at [85, 80] on link "Klaudia" at bounding box center [120, 80] width 70 height 32
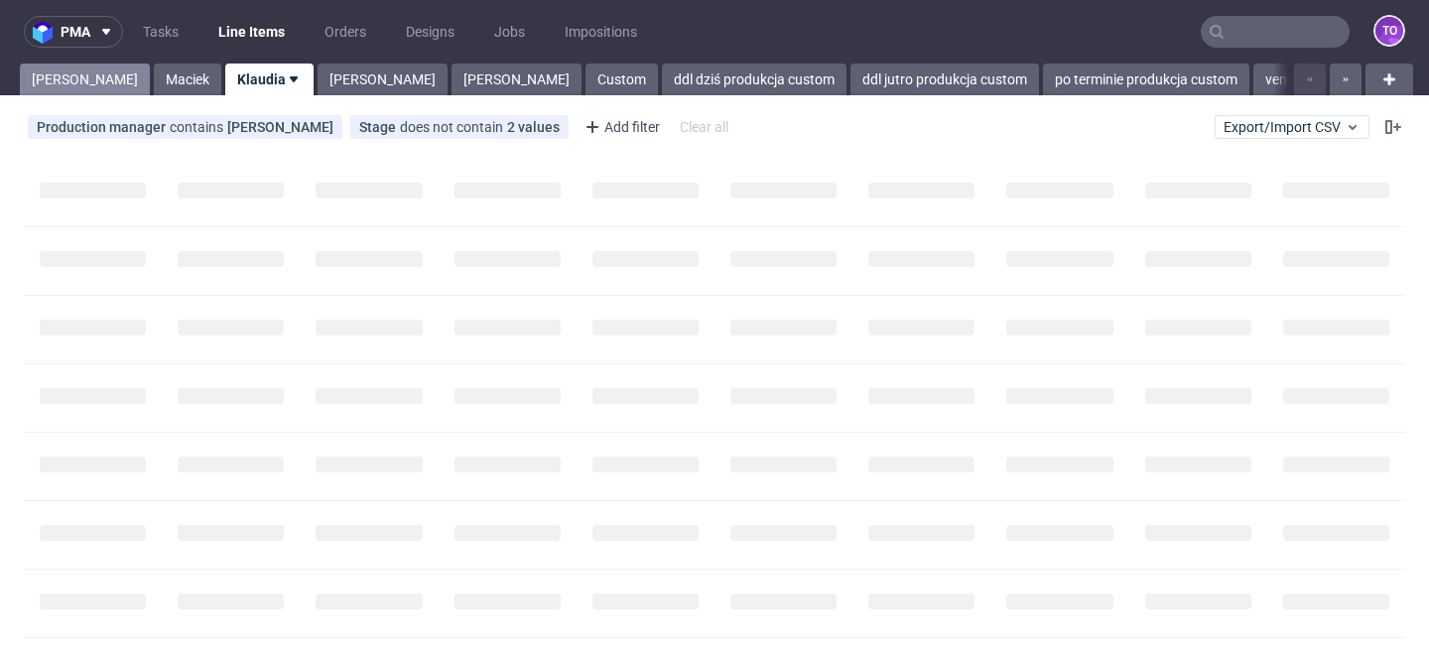
click at [54, 79] on link "Tomasz" at bounding box center [85, 80] width 130 height 32
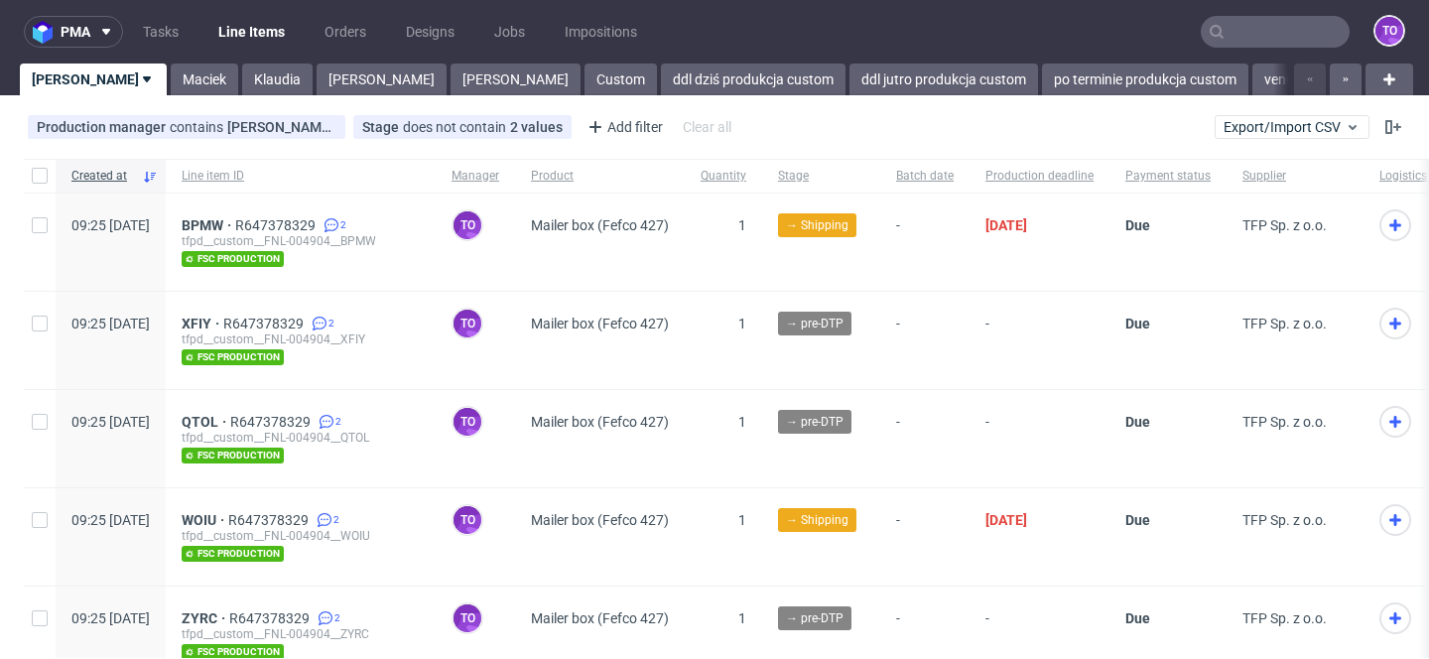
click at [1222, 26] on input "text" at bounding box center [1275, 32] width 149 height 32
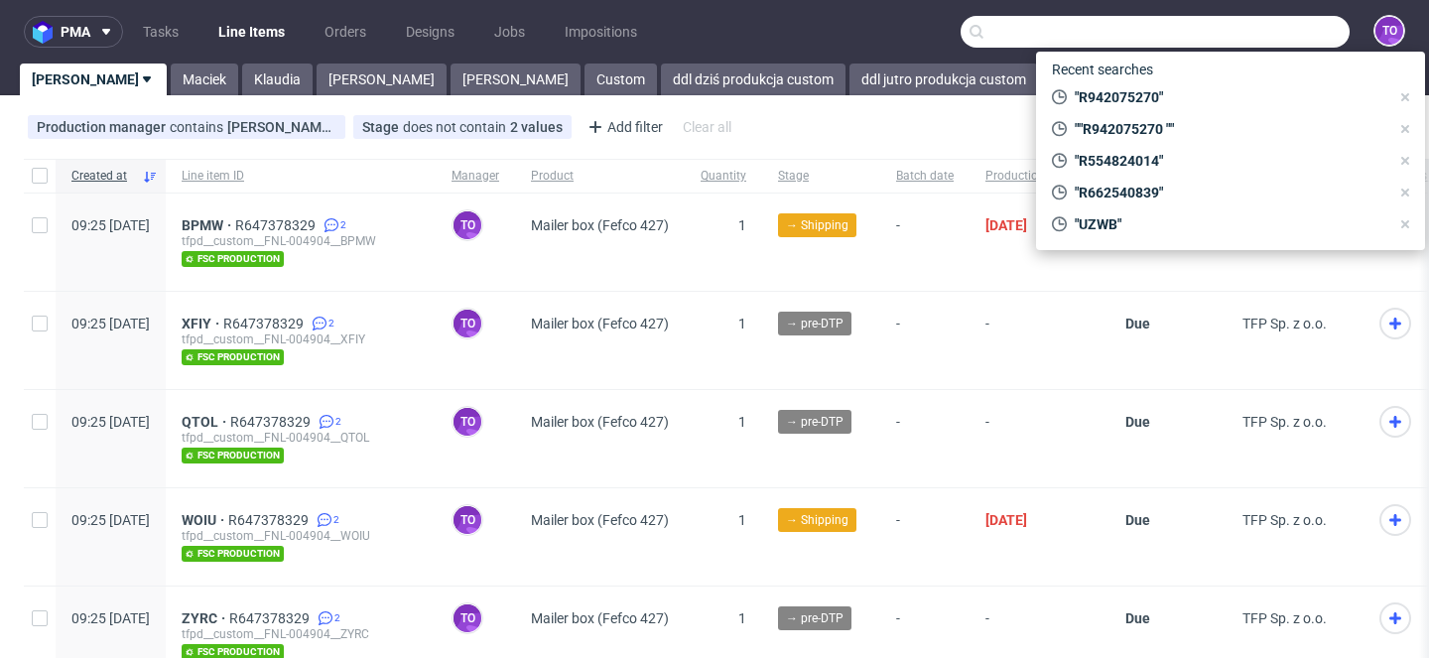
paste input "R662540839"
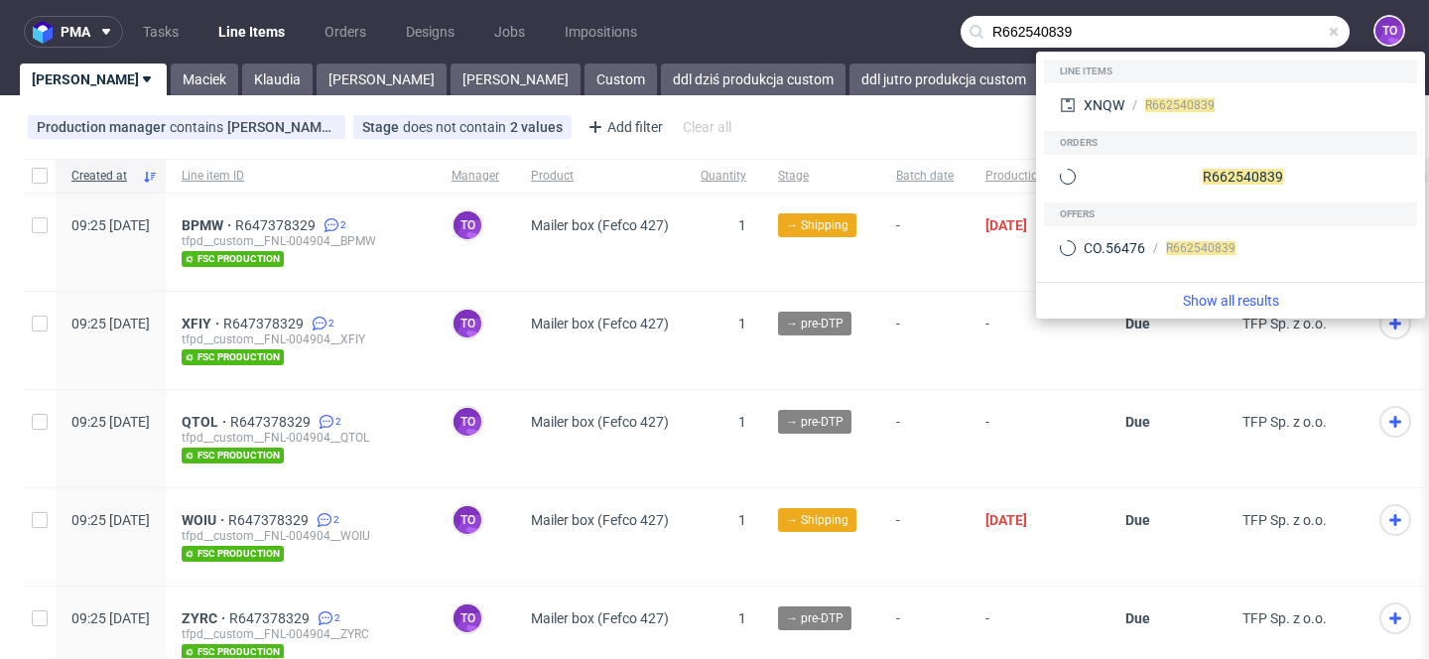
type input "R662540839"
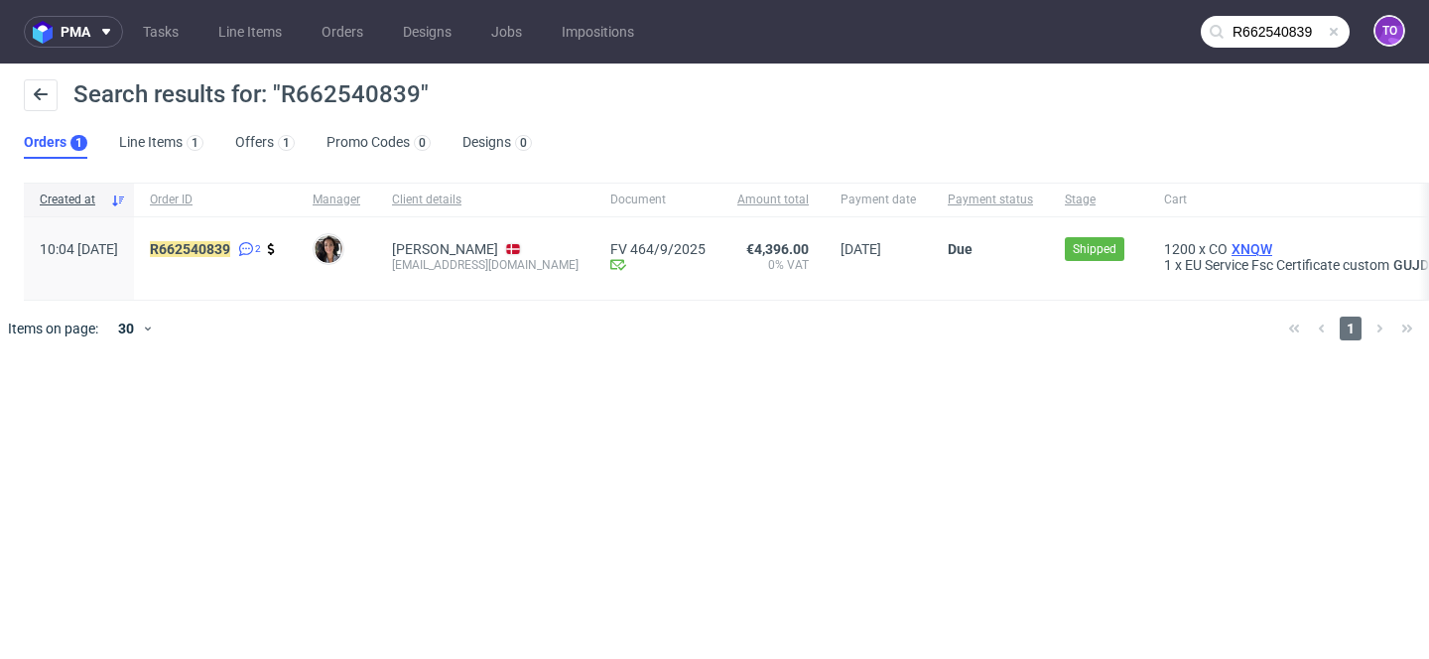
click at [1228, 245] on span "XNQW" at bounding box center [1252, 249] width 49 height 16
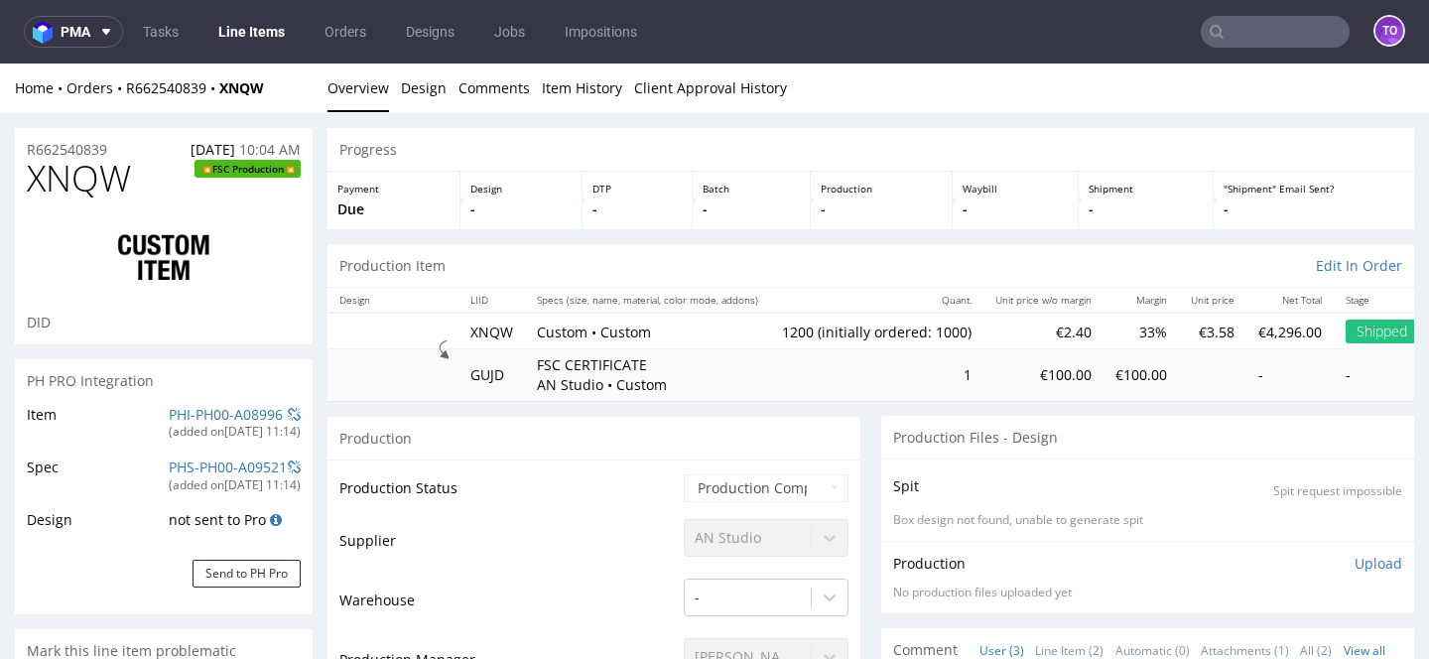
select select "in_progress"
